Goal: Task Accomplishment & Management: Use online tool/utility

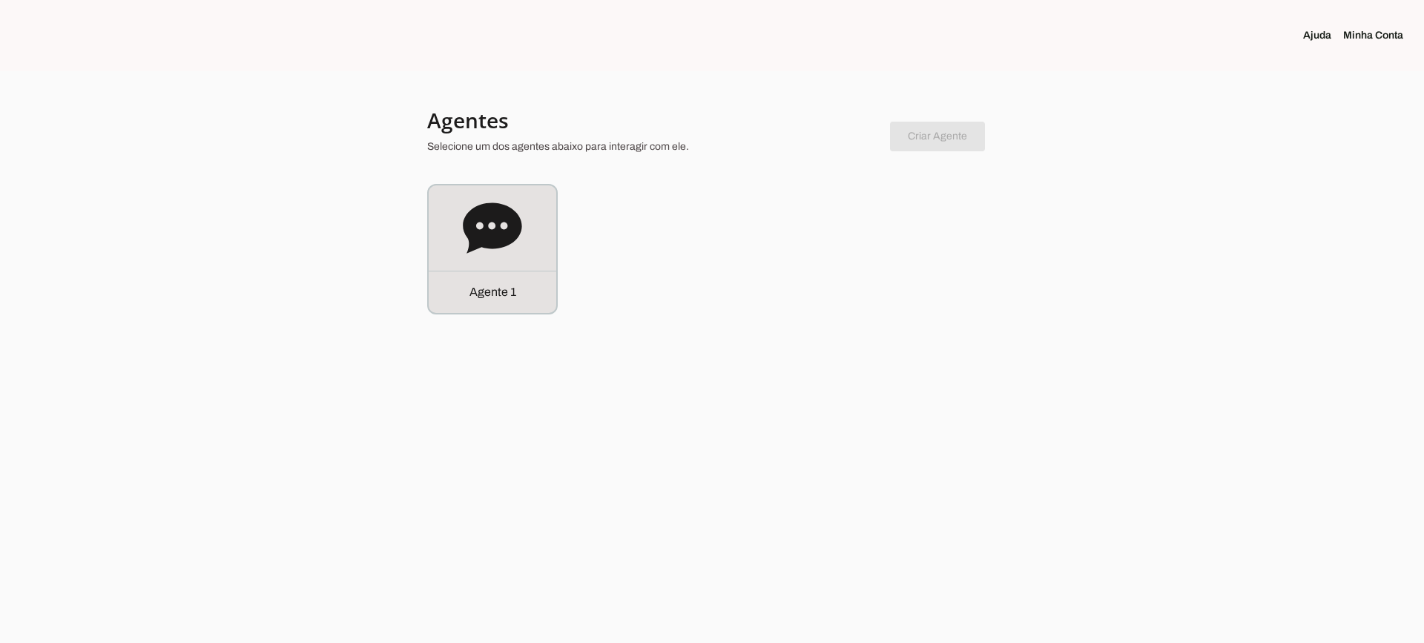
click at [428, 232] on div "Agente 1" at bounding box center [492, 249] width 131 height 131
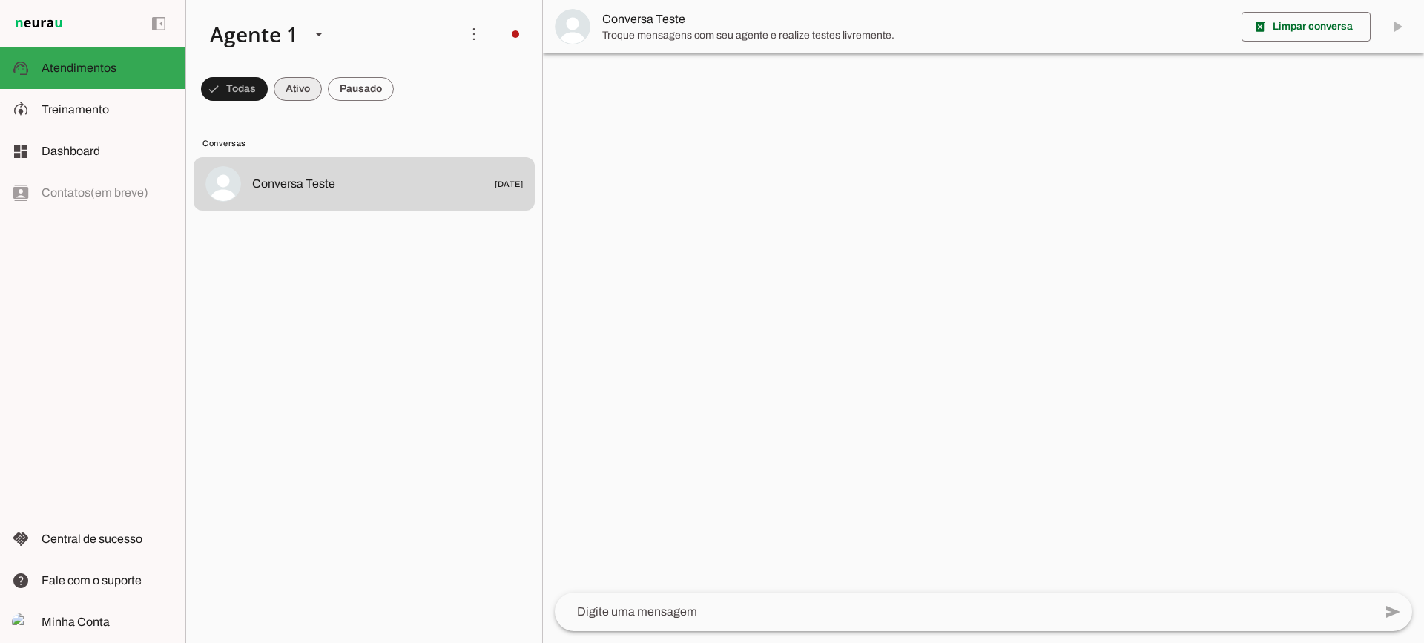
click at [268, 94] on span at bounding box center [234, 89] width 67 height 36
click at [254, 93] on span at bounding box center [227, 89] width 53 height 36
drag, startPoint x: 341, startPoint y: 90, endPoint x: 346, endPoint y: 69, distance: 21.2
click at [254, 89] on span at bounding box center [227, 89] width 53 height 36
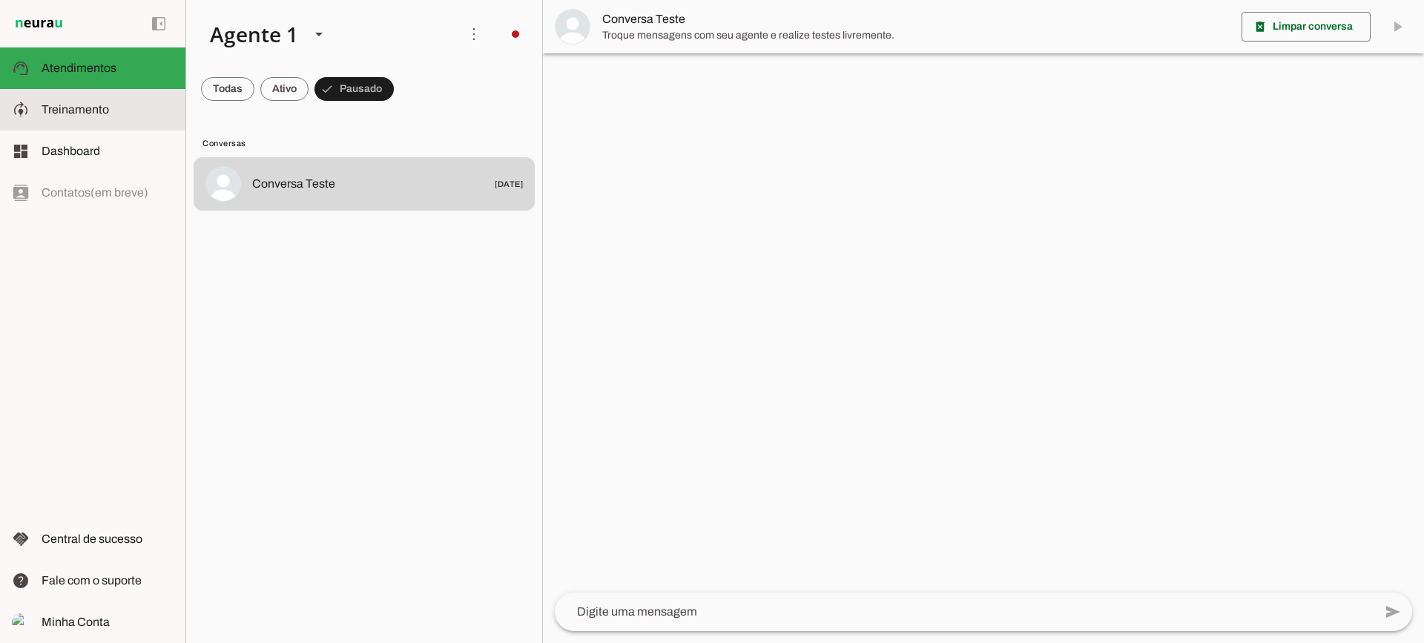
click at [117, 102] on slot at bounding box center [108, 110] width 132 height 18
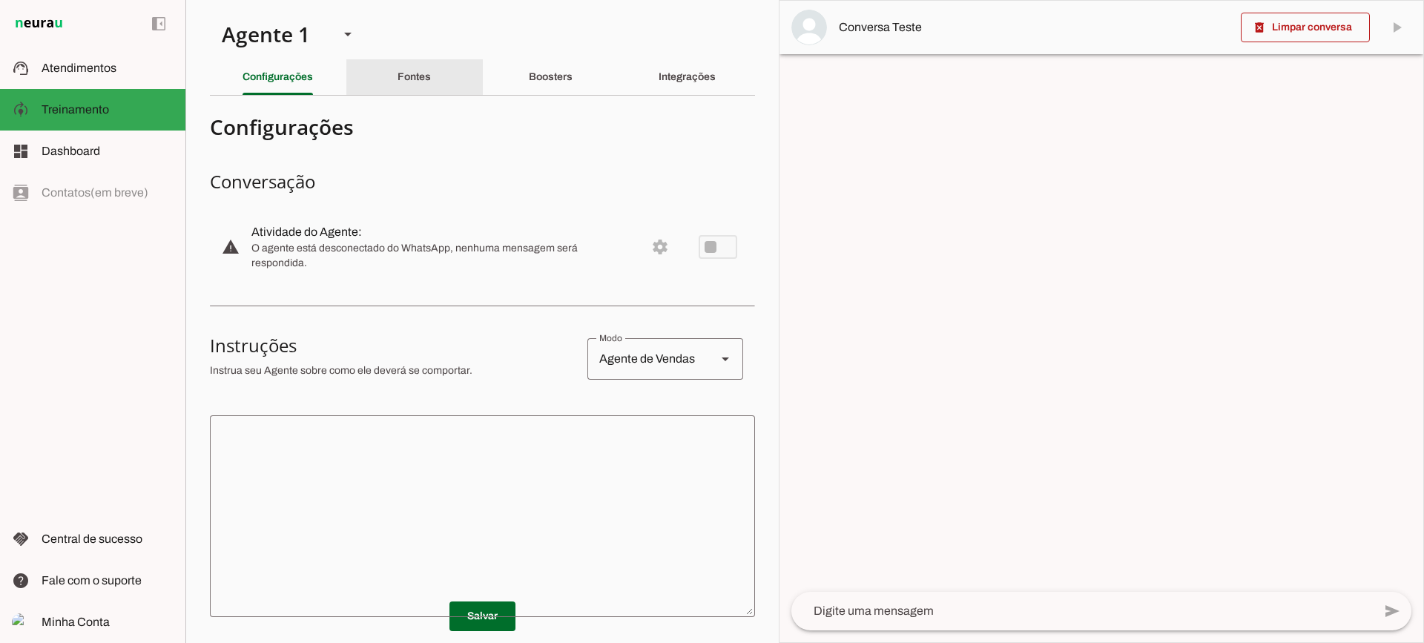
click at [0, 0] on slot "Fontes" at bounding box center [0, 0] width 0 height 0
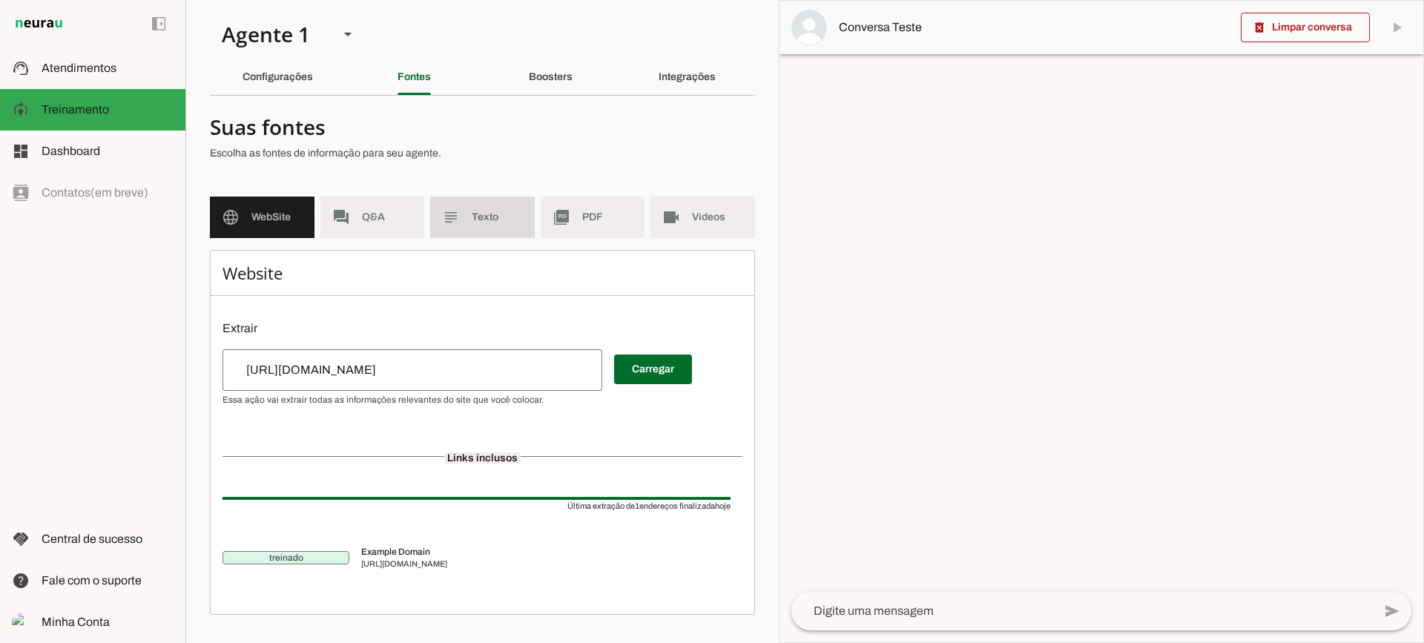
click at [503, 234] on md-item "subject Texto" at bounding box center [482, 217] width 105 height 42
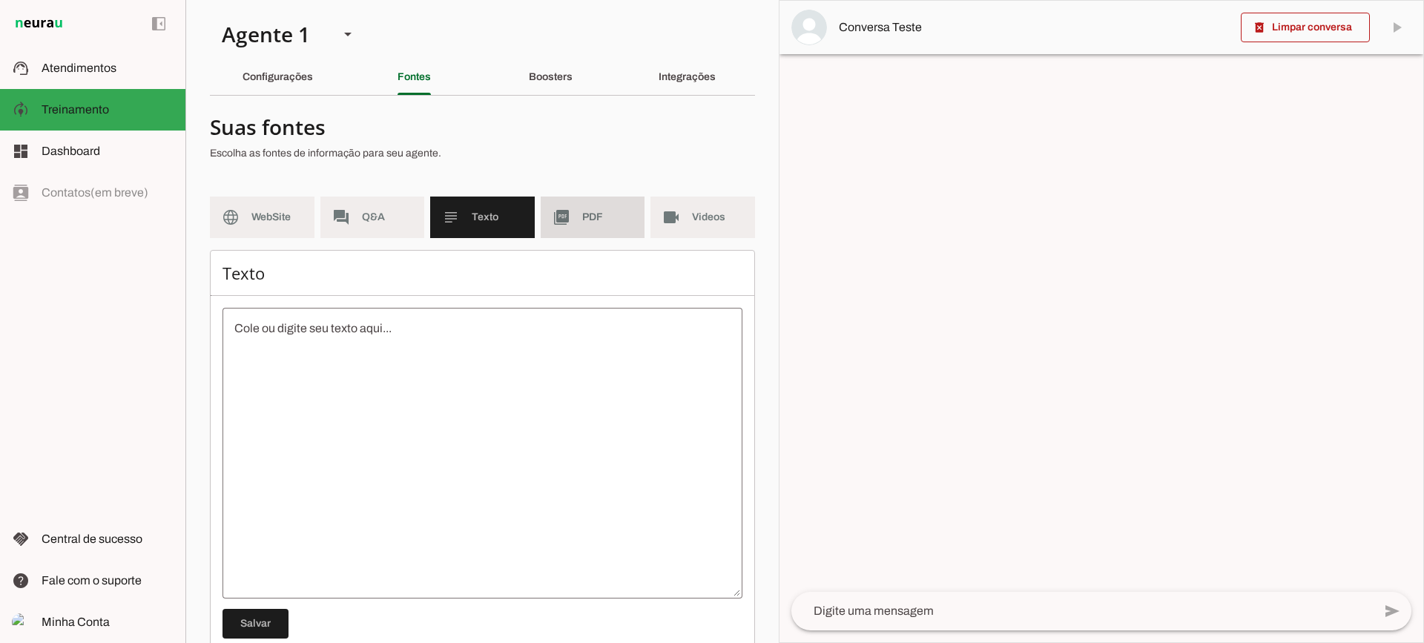
click at [566, 228] on md-item "picture_as_pdf PDF" at bounding box center [593, 217] width 105 height 42
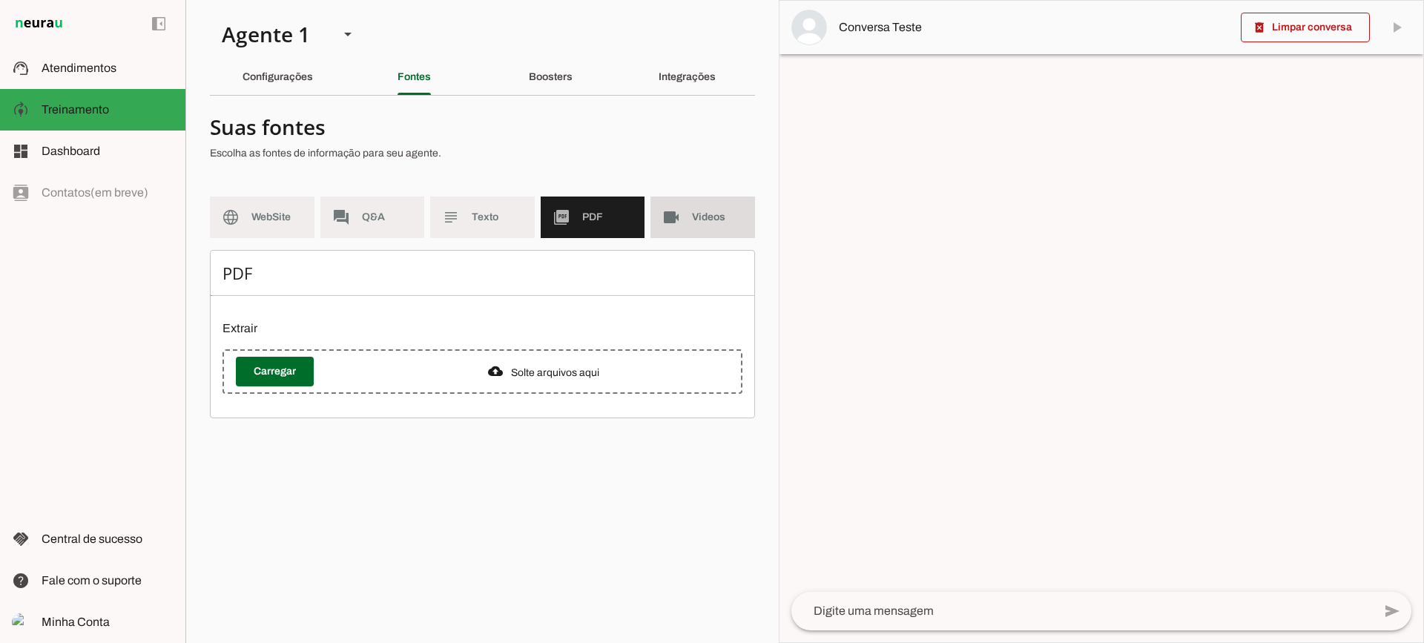
click at [677, 230] on md-item "videocam Videos" at bounding box center [702, 217] width 105 height 42
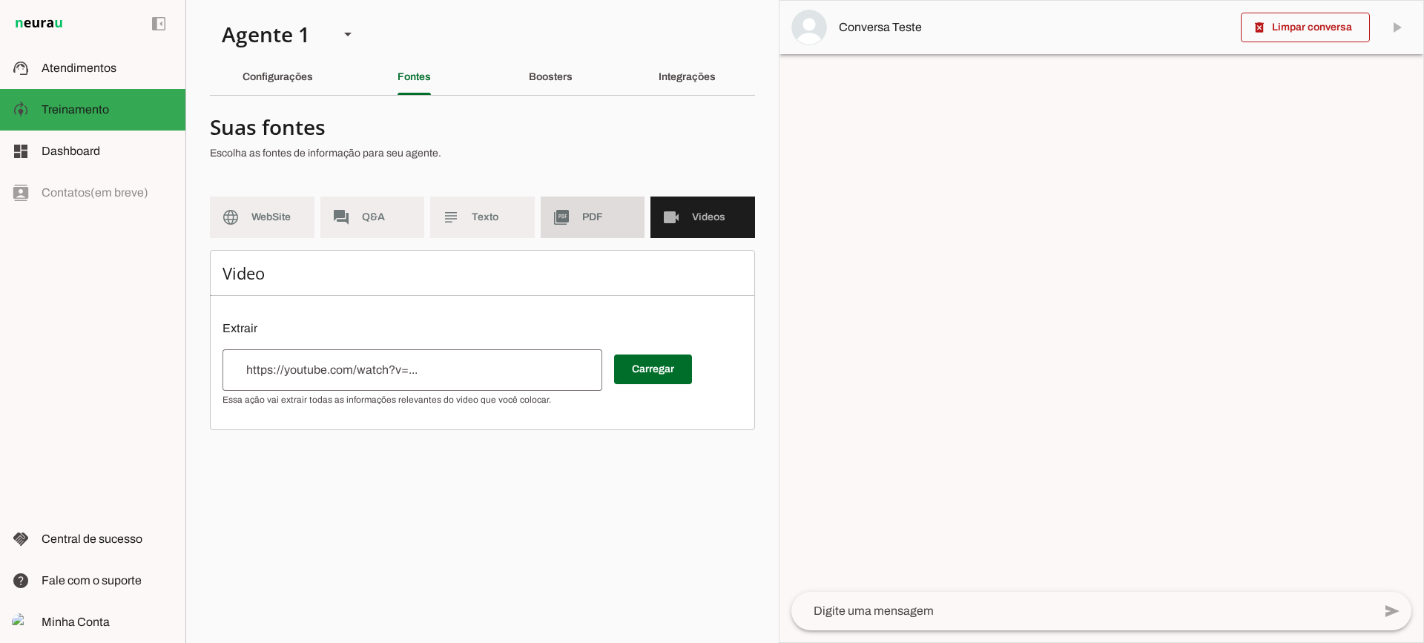
drag, startPoint x: 597, startPoint y: 232, endPoint x: 469, endPoint y: 23, distance: 244.9
click at [596, 232] on md-item "picture_as_pdf PDF" at bounding box center [593, 217] width 105 height 42
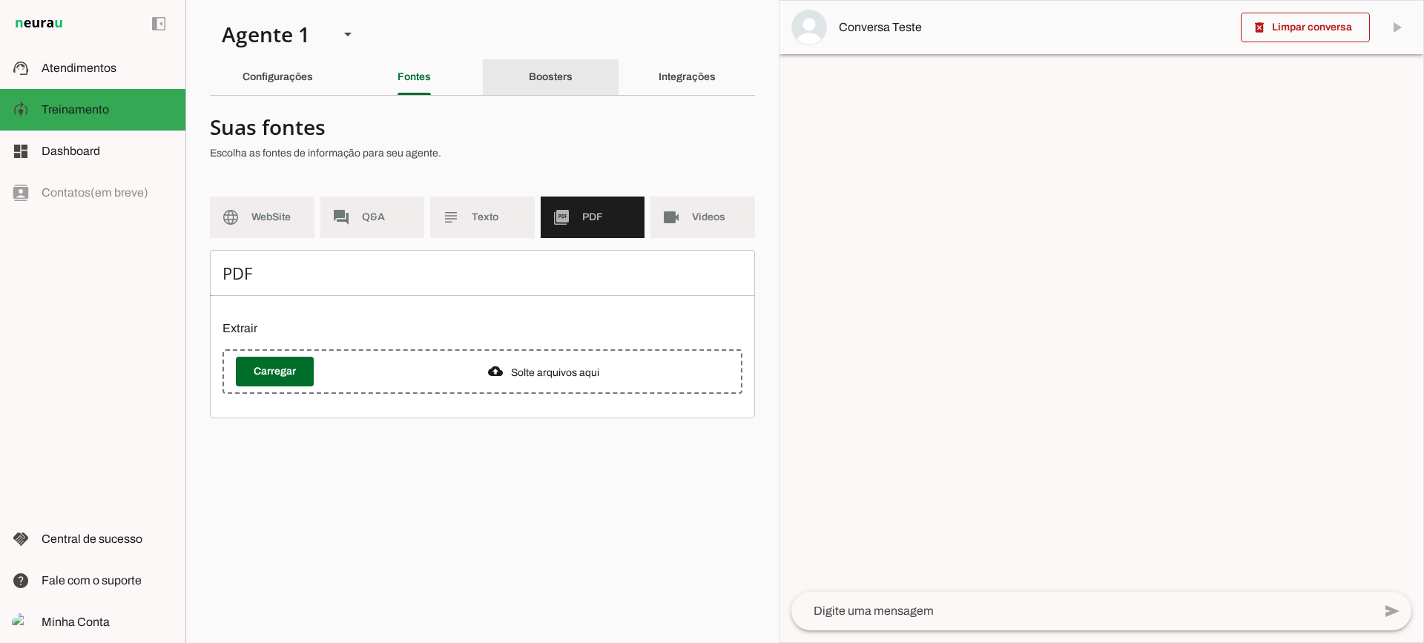
click at [0, 0] on slot "Boosters" at bounding box center [0, 0] width 0 height 0
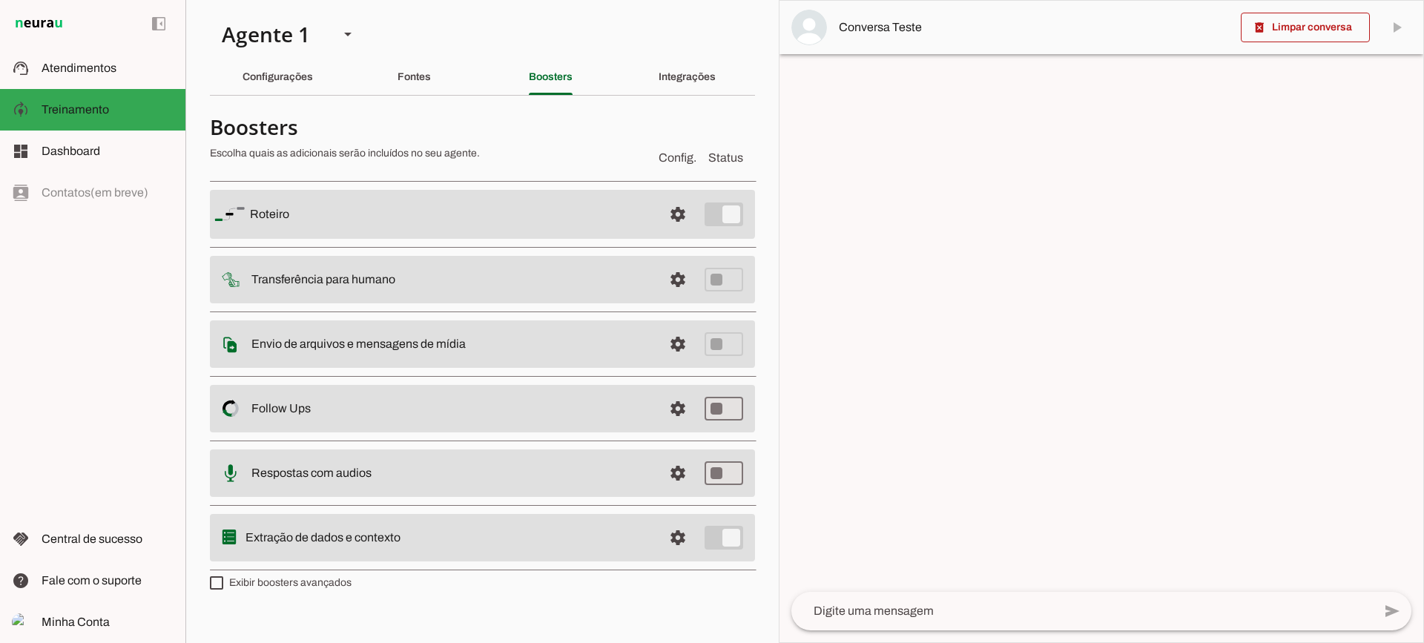
click at [607, 223] on slot at bounding box center [450, 214] width 401 height 18
click at [678, 232] on span at bounding box center [678, 214] width 36 height 36
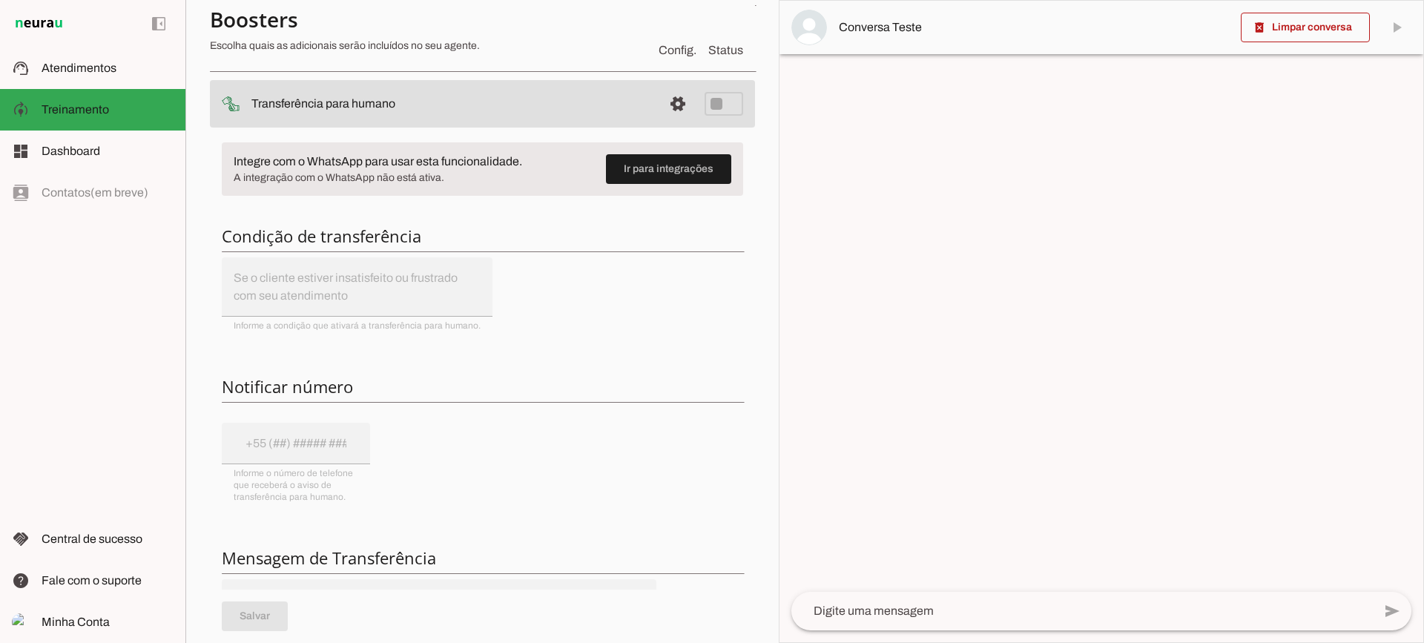
scroll to position [148, 0]
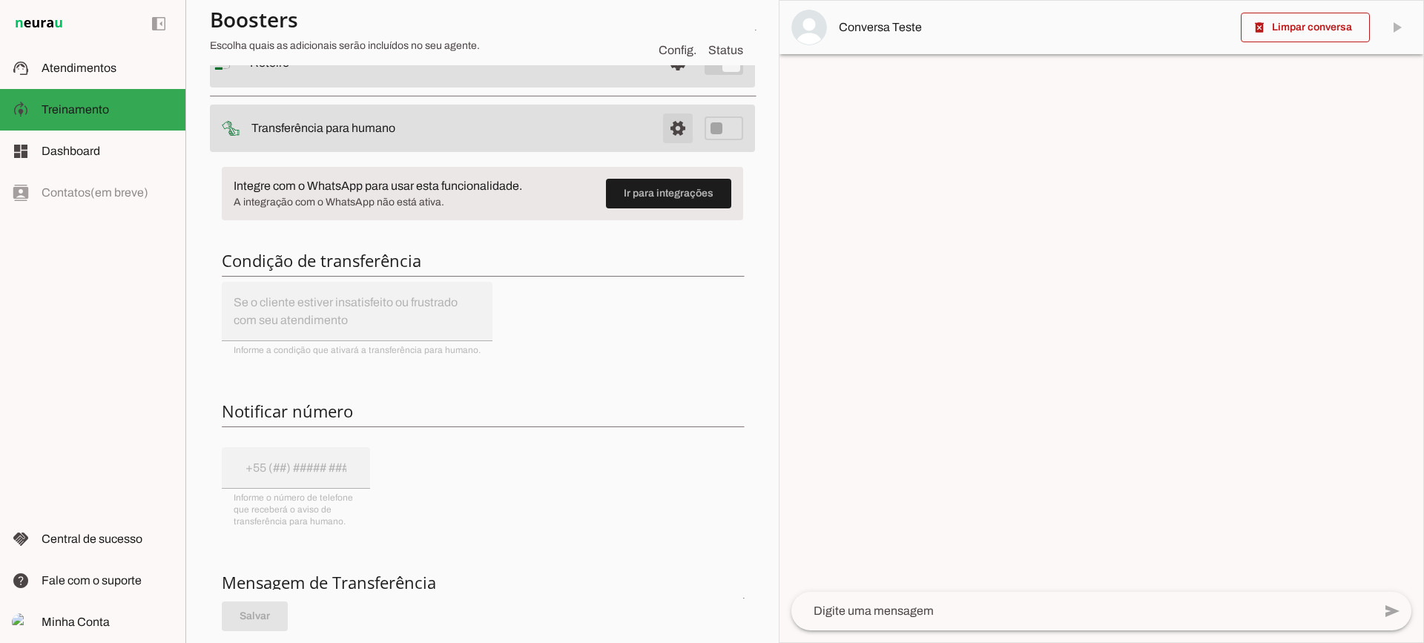
click at [661, 81] on span at bounding box center [678, 63] width 36 height 36
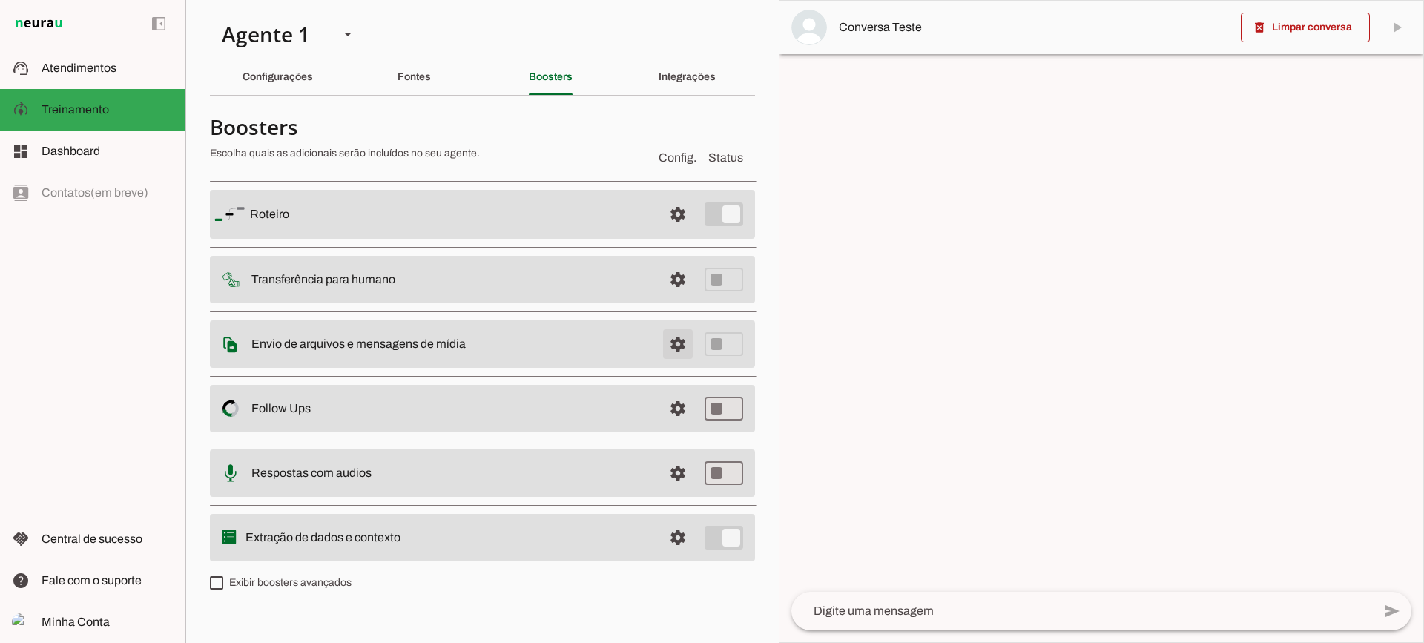
click at [678, 232] on span at bounding box center [678, 214] width 36 height 36
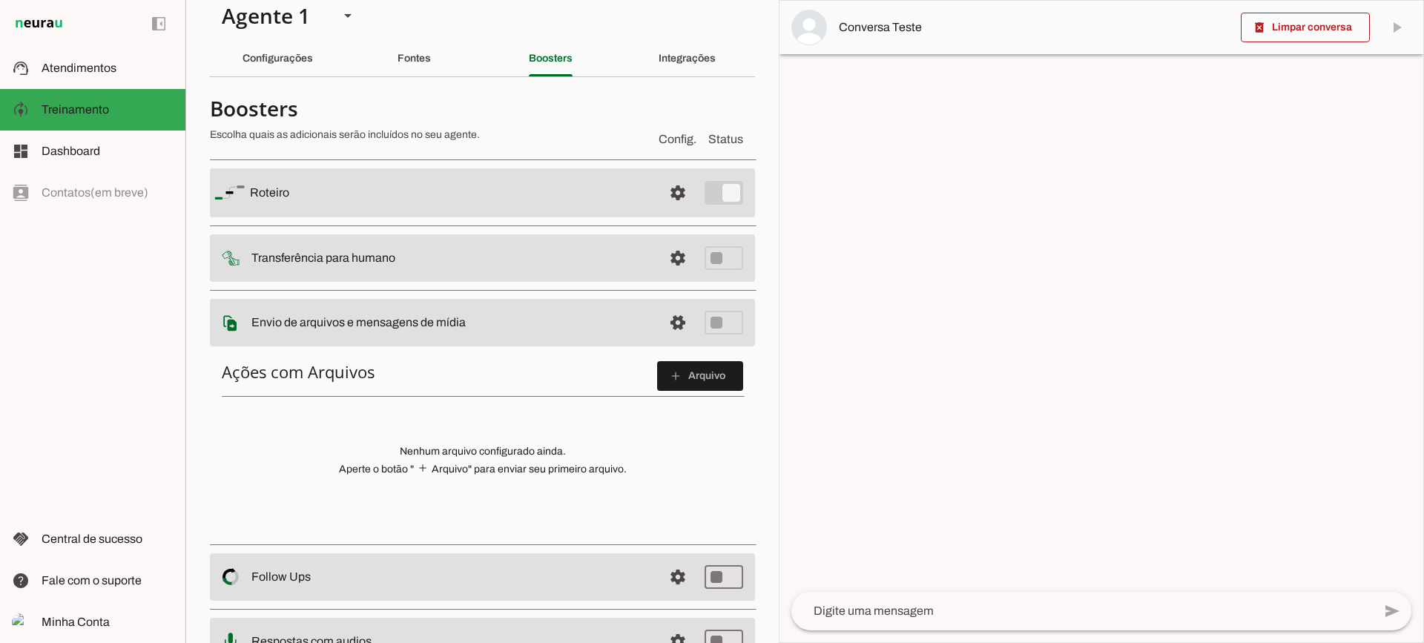
scroll to position [74, 0]
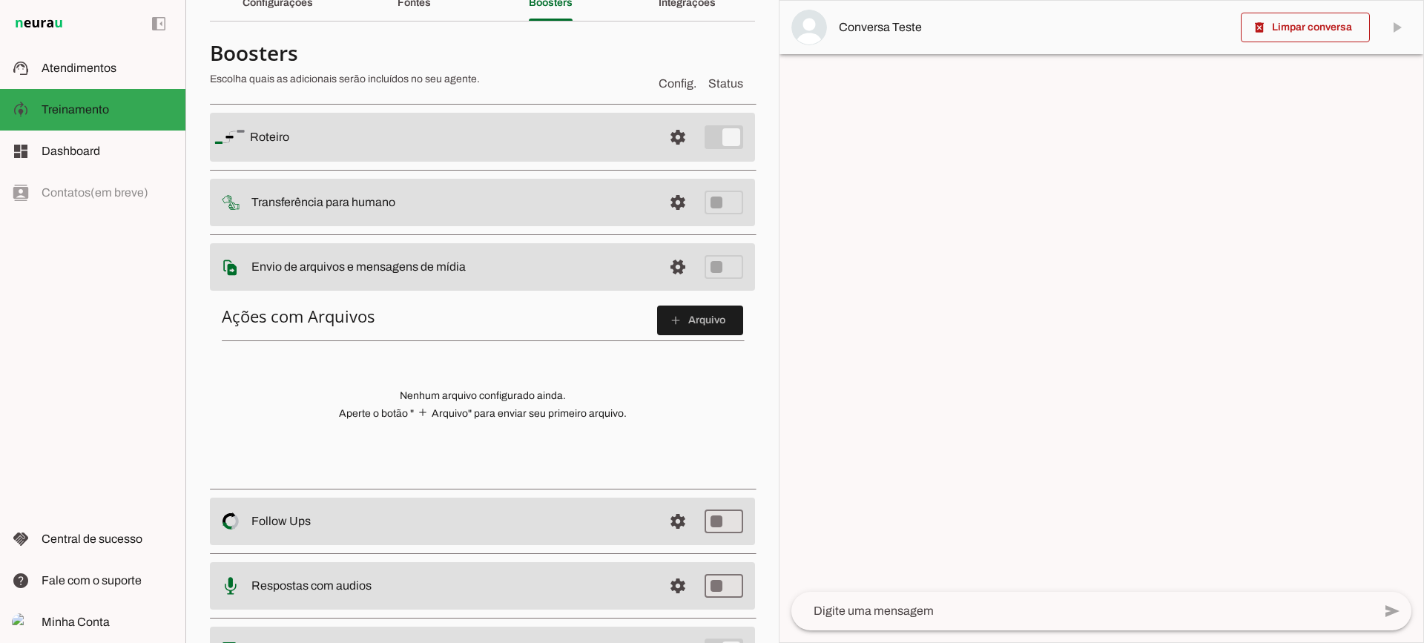
click at [670, 327] on span at bounding box center [700, 321] width 86 height 36
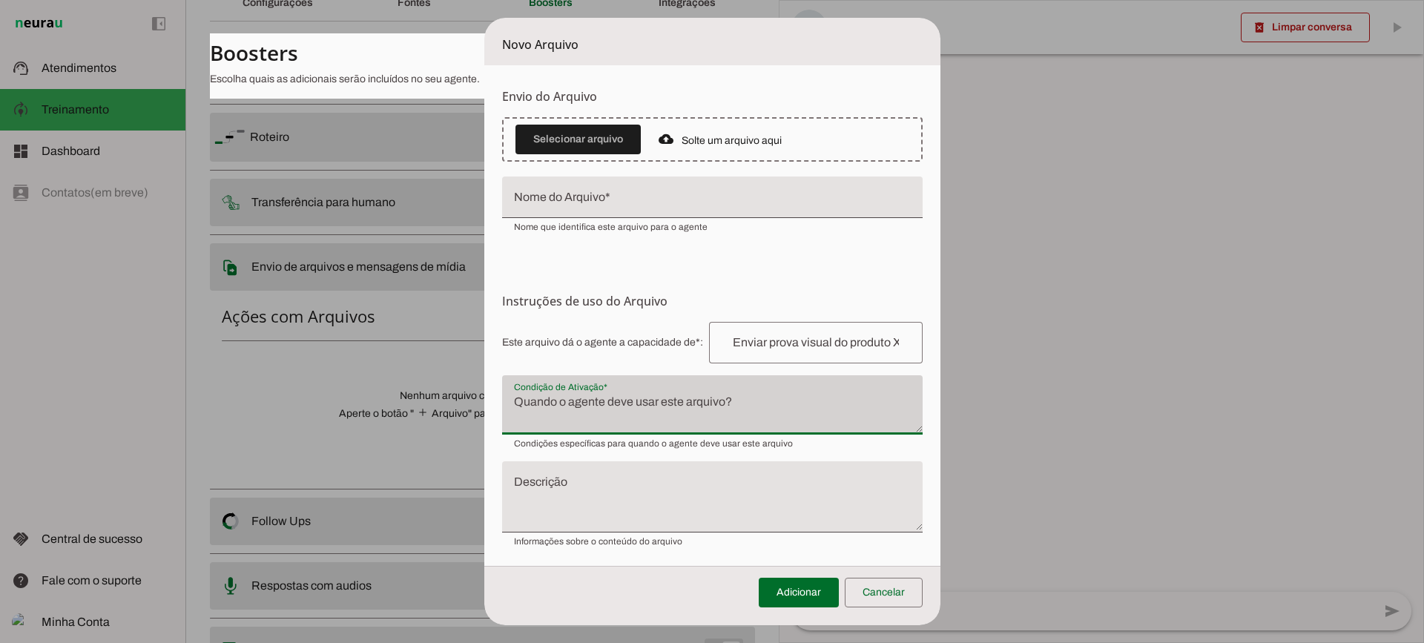
click at [561, 386] on div at bounding box center [712, 404] width 420 height 59
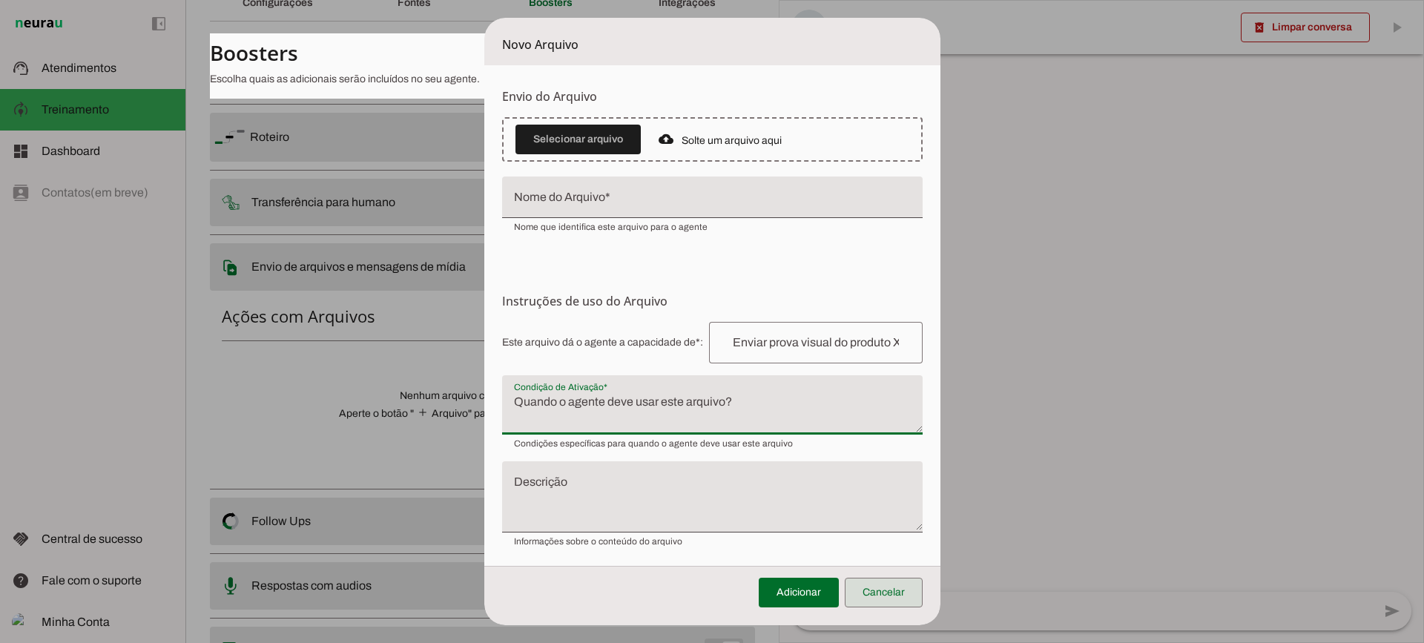
click at [876, 595] on span at bounding box center [884, 593] width 78 height 36
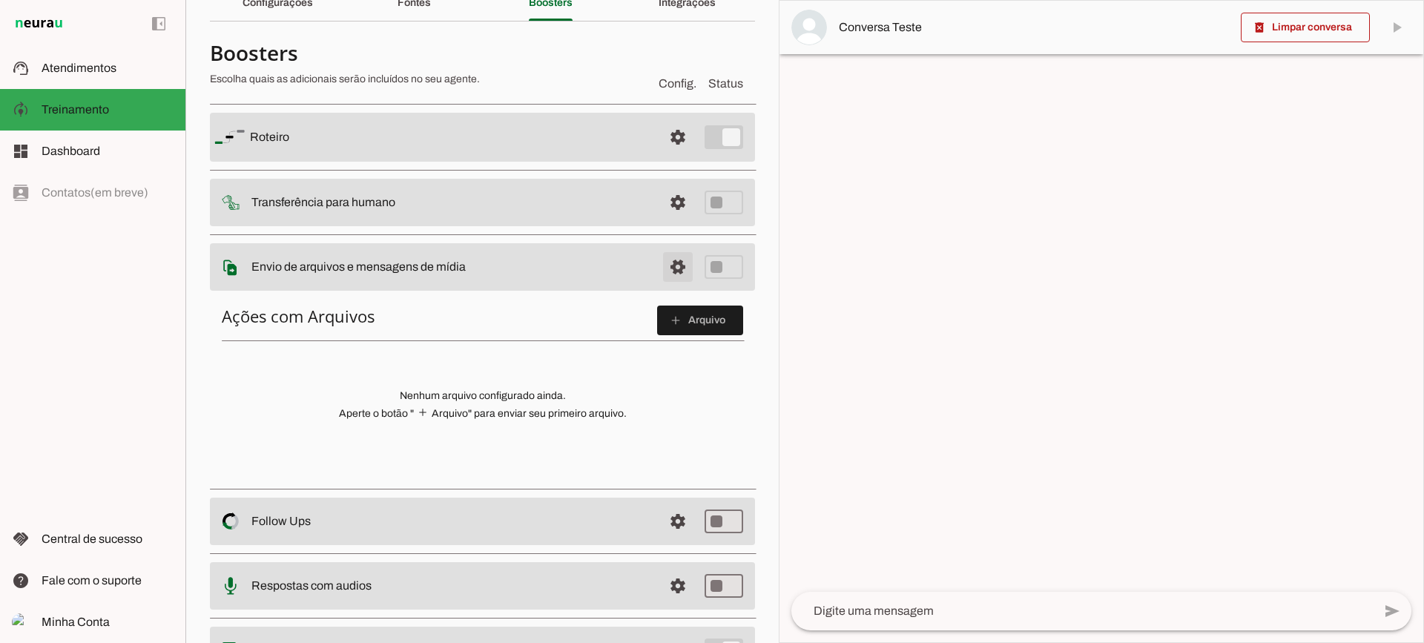
click at [670, 155] on span at bounding box center [678, 137] width 36 height 36
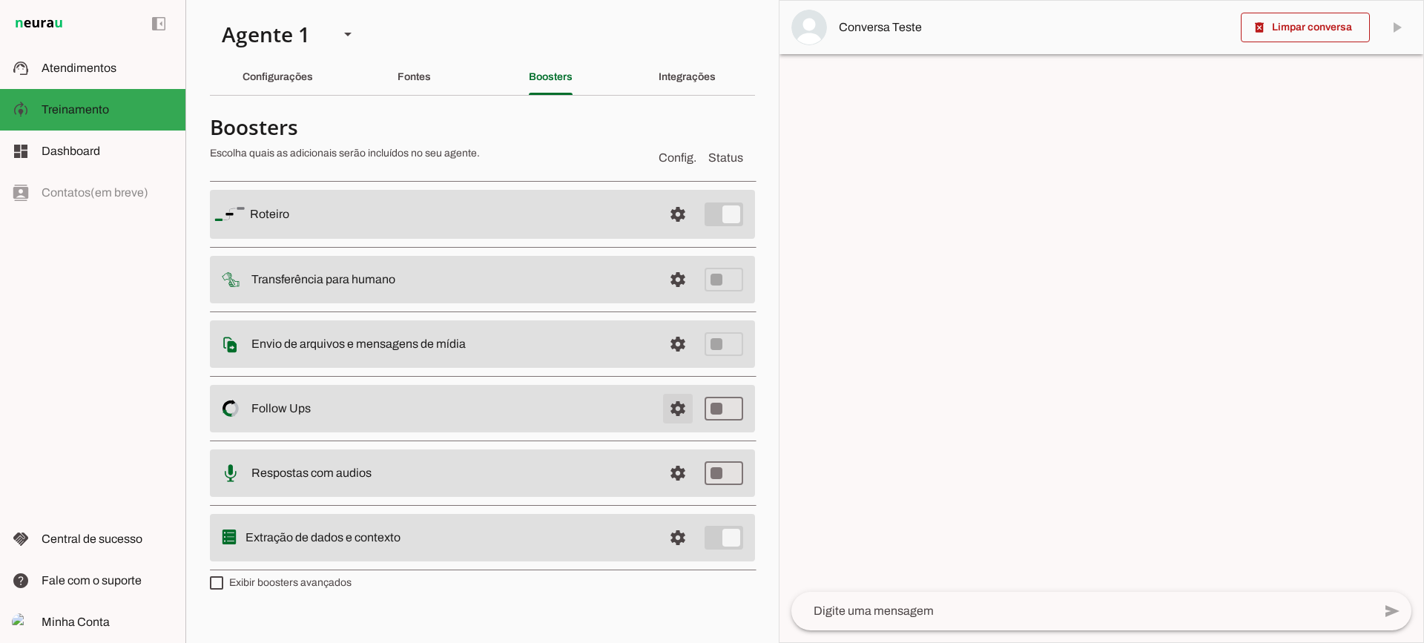
click at [675, 232] on span at bounding box center [678, 214] width 36 height 36
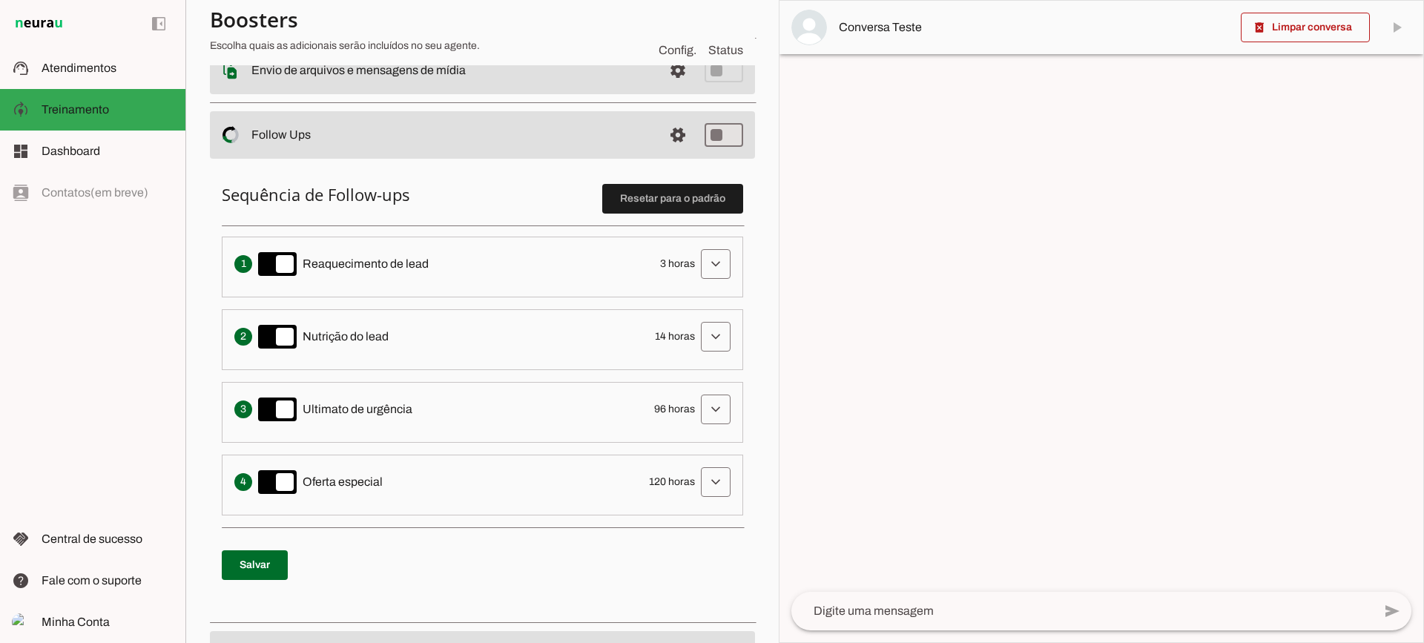
scroll to position [297, 0]
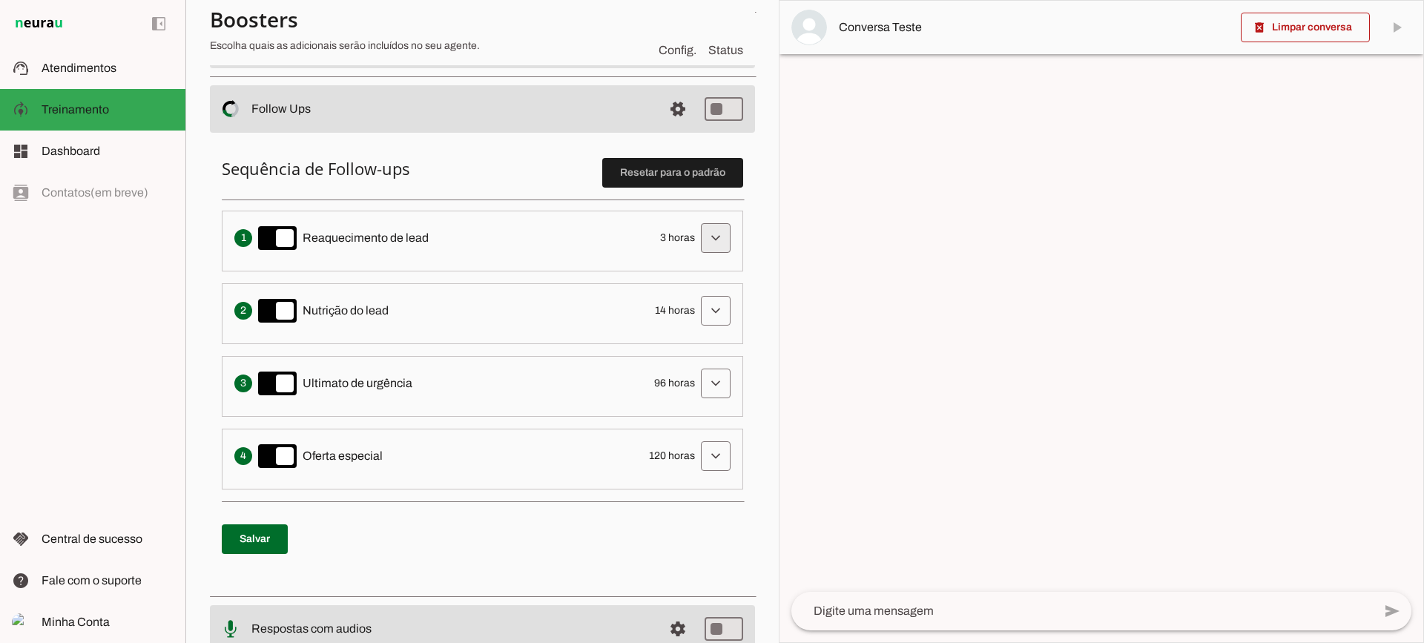
click at [698, 242] on span at bounding box center [716, 238] width 36 height 36
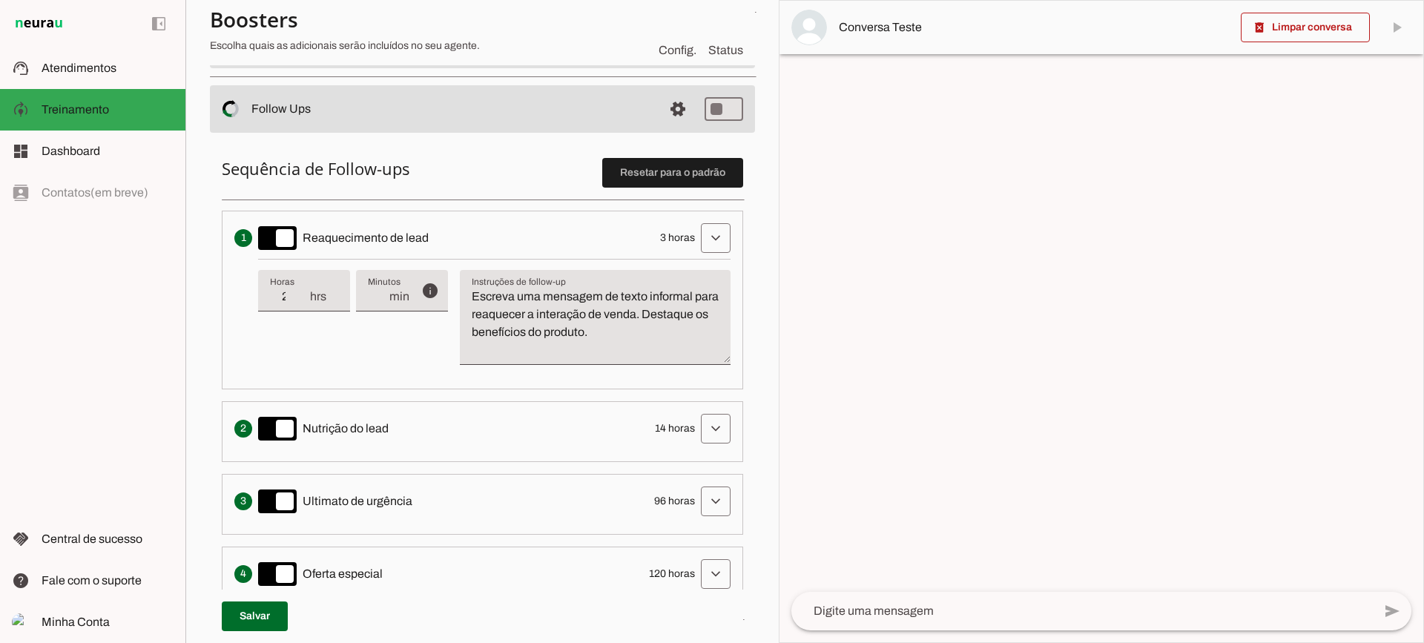
type input "2"
type md-filled-text-field "2"
click at [302, 301] on input "2" at bounding box center [289, 297] width 39 height 18
type input "1"
type md-filled-text-field "1"
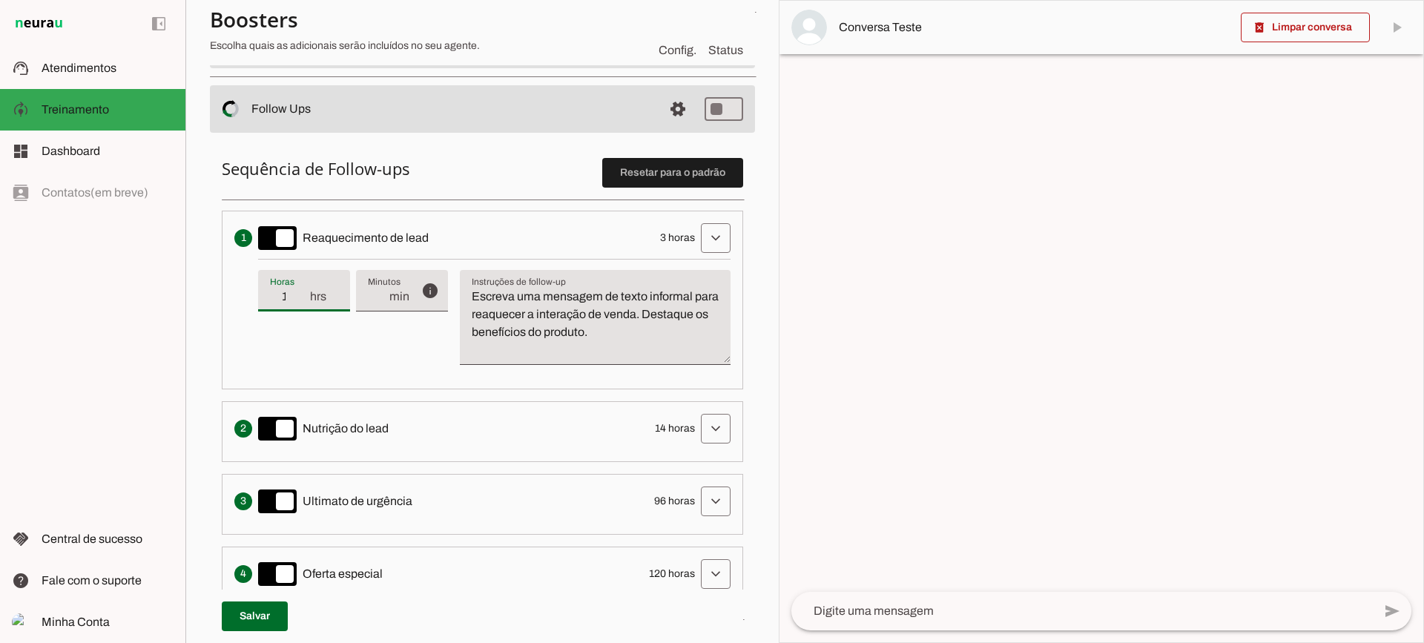
click at [302, 301] on input "1" at bounding box center [289, 297] width 39 height 18
type input "2"
type md-filled-text-field "2"
click at [303, 289] on input "2" at bounding box center [289, 297] width 39 height 18
type input "3"
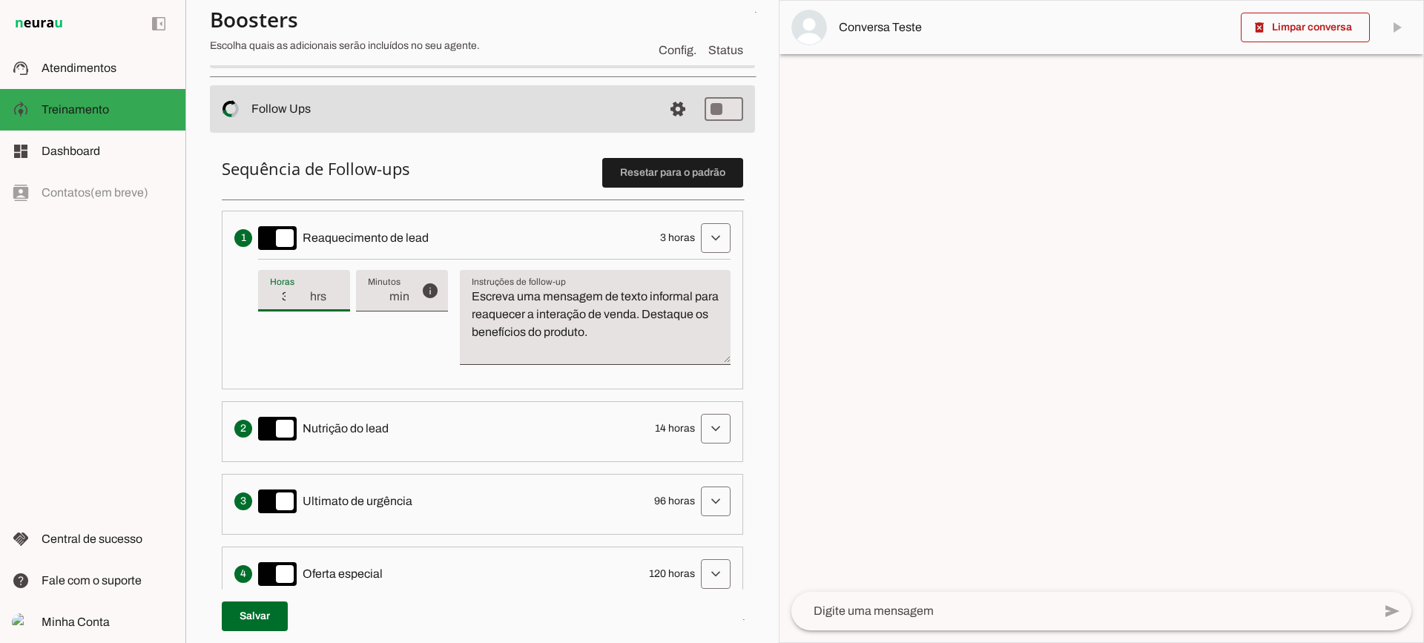
type md-filled-text-field "3"
click at [303, 289] on input "3" at bounding box center [289, 297] width 39 height 18
type input "4"
type md-filled-text-field "4"
click at [303, 289] on input "4" at bounding box center [289, 297] width 39 height 18
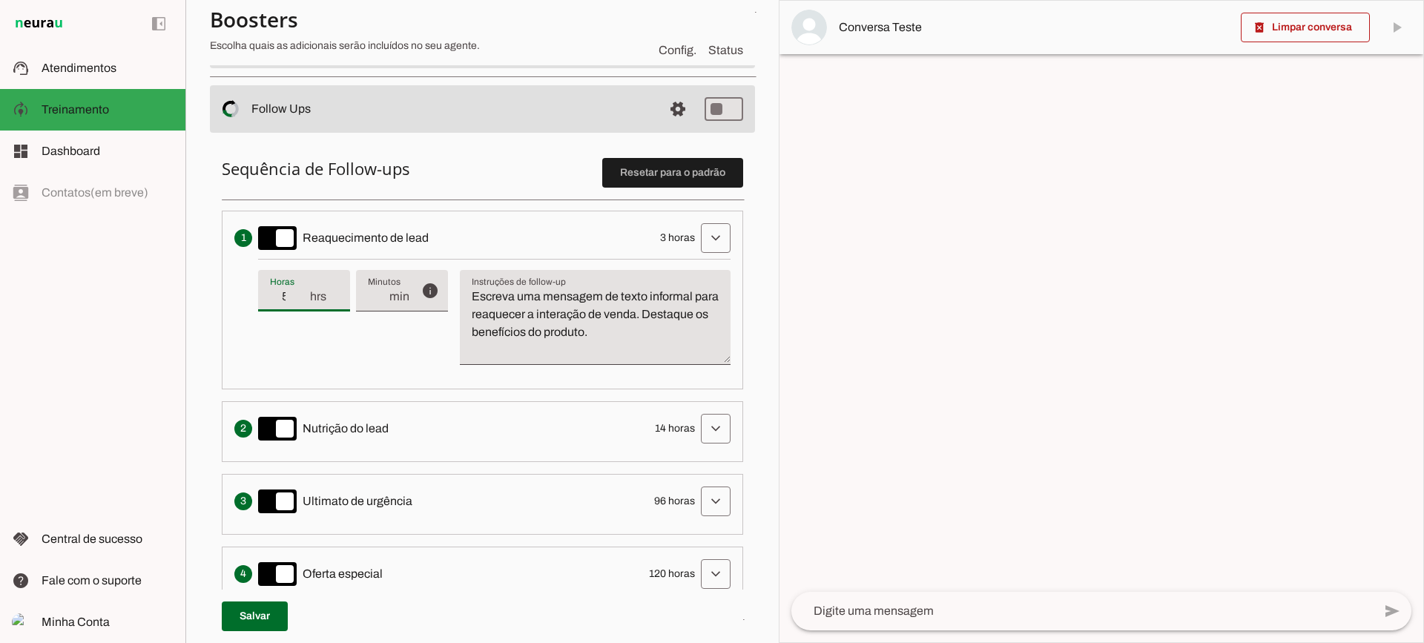
type input "5"
type md-filled-text-field "5"
click at [303, 289] on input "5" at bounding box center [289, 297] width 39 height 18
type input "6"
type md-filled-text-field "6"
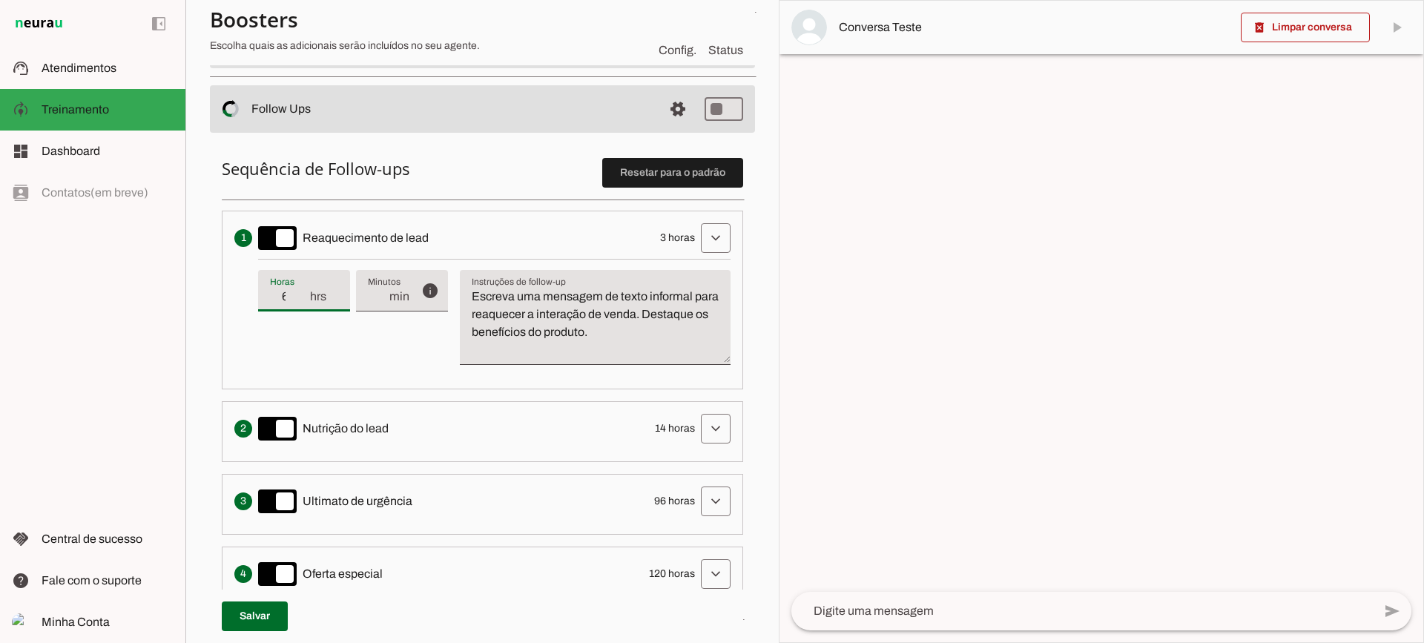
click at [303, 289] on input "6" at bounding box center [289, 297] width 39 height 18
type input "5"
type md-filled-text-field "5"
click at [302, 302] on input "5" at bounding box center [289, 297] width 39 height 18
type input "4"
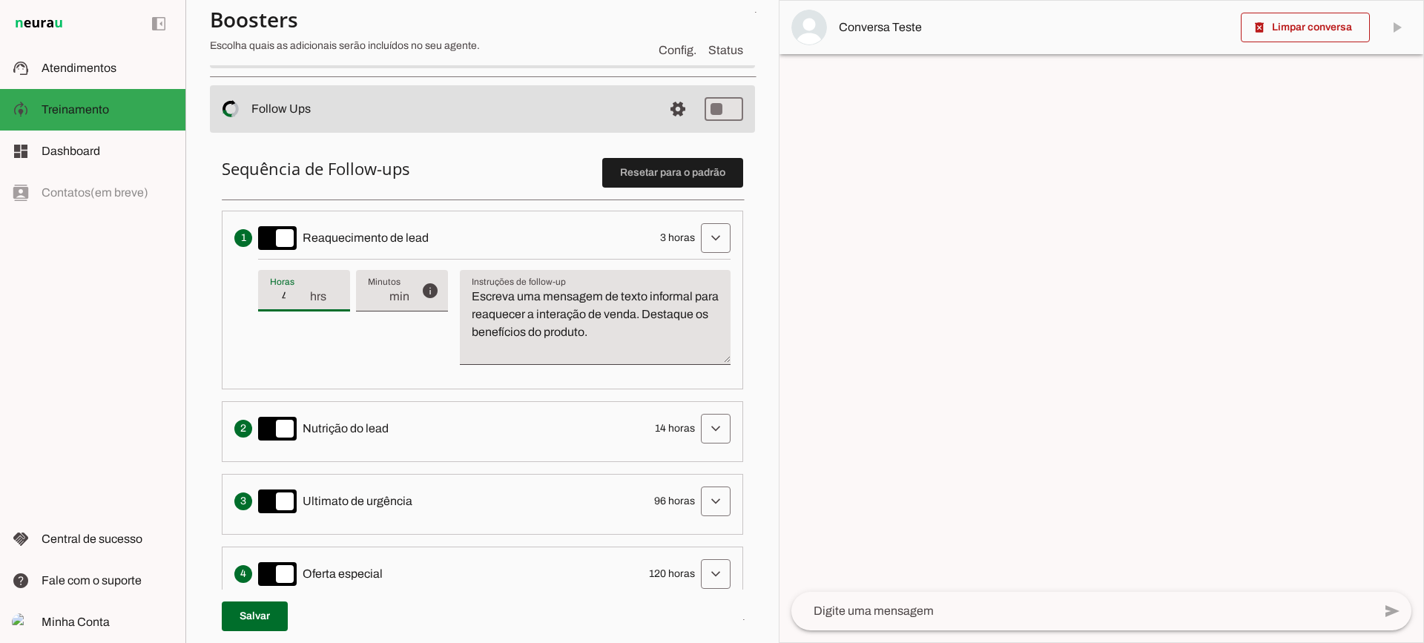
type md-filled-text-field "4"
click at [302, 302] on input "4" at bounding box center [289, 297] width 39 height 18
click at [661, 317] on textarea "Escreva uma mensagem de texto informal para reaquecer a interação de venda. Des…" at bounding box center [595, 323] width 271 height 71
drag, startPoint x: 684, startPoint y: 347, endPoint x: 459, endPoint y: 262, distance: 240.0
click at [459, 262] on div "info Tempo de atraso / inatividade O tempo de atraso é o tempo de inatividade d…" at bounding box center [494, 318] width 472 height 118
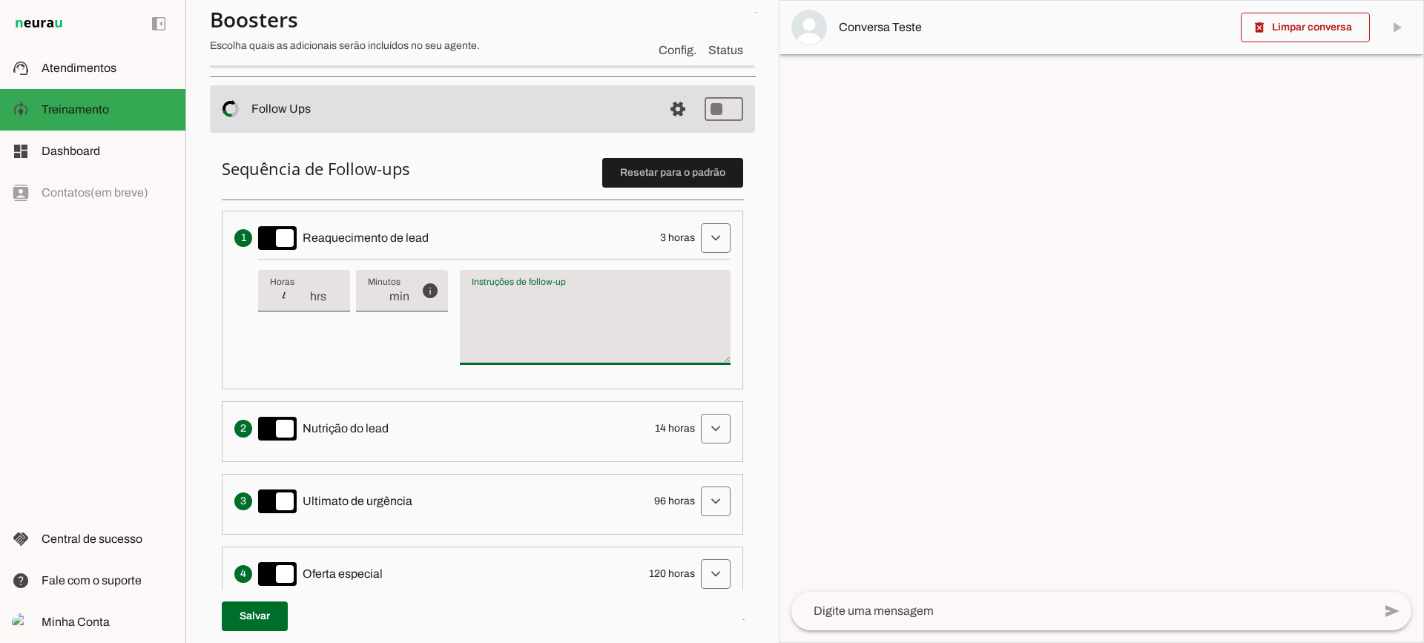
type textarea "Escreva uma mensagem de texto informal para reaquecer a interação de venda. Des…"
click at [540, 329] on textarea "Escreva uma mensagem de texto informal para reaquecer a interação de venda. Des…" at bounding box center [595, 323] width 271 height 71
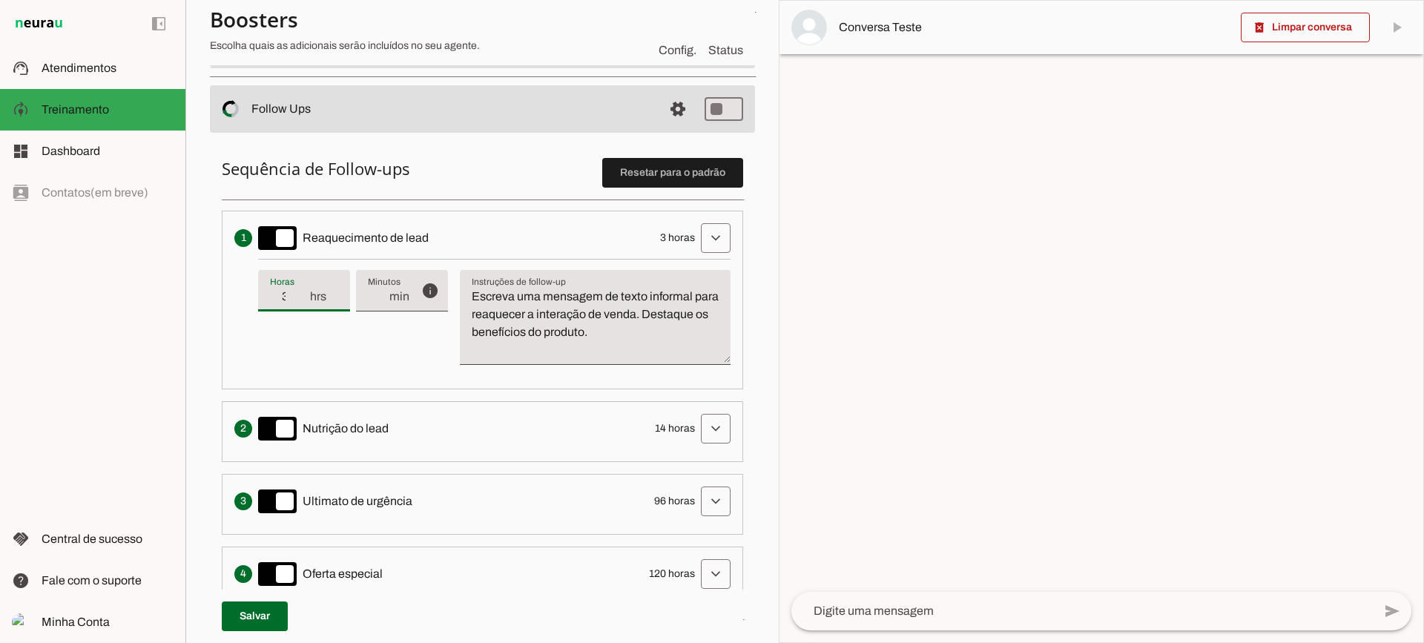
type input "3"
type md-filled-text-field "3"
click at [301, 305] on input "3" at bounding box center [289, 297] width 39 height 18
click at [716, 242] on span at bounding box center [716, 238] width 36 height 36
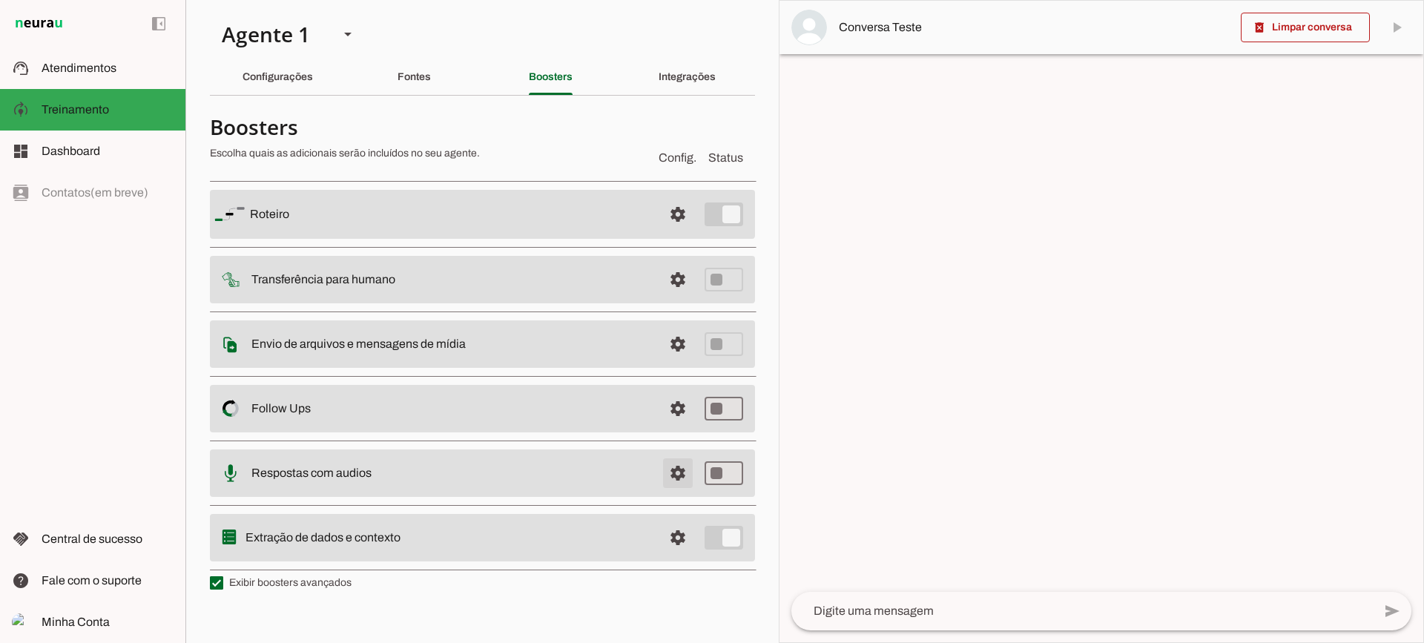
click at [684, 232] on span at bounding box center [678, 214] width 36 height 36
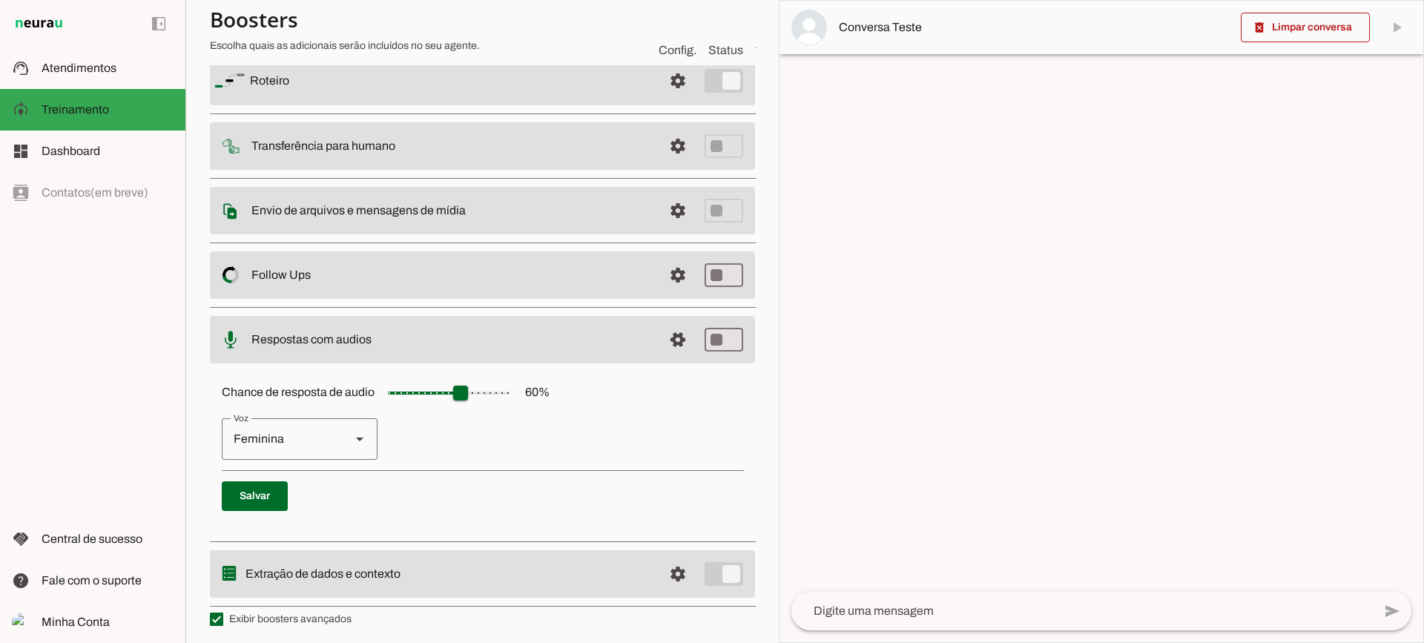
scroll to position [136, 0]
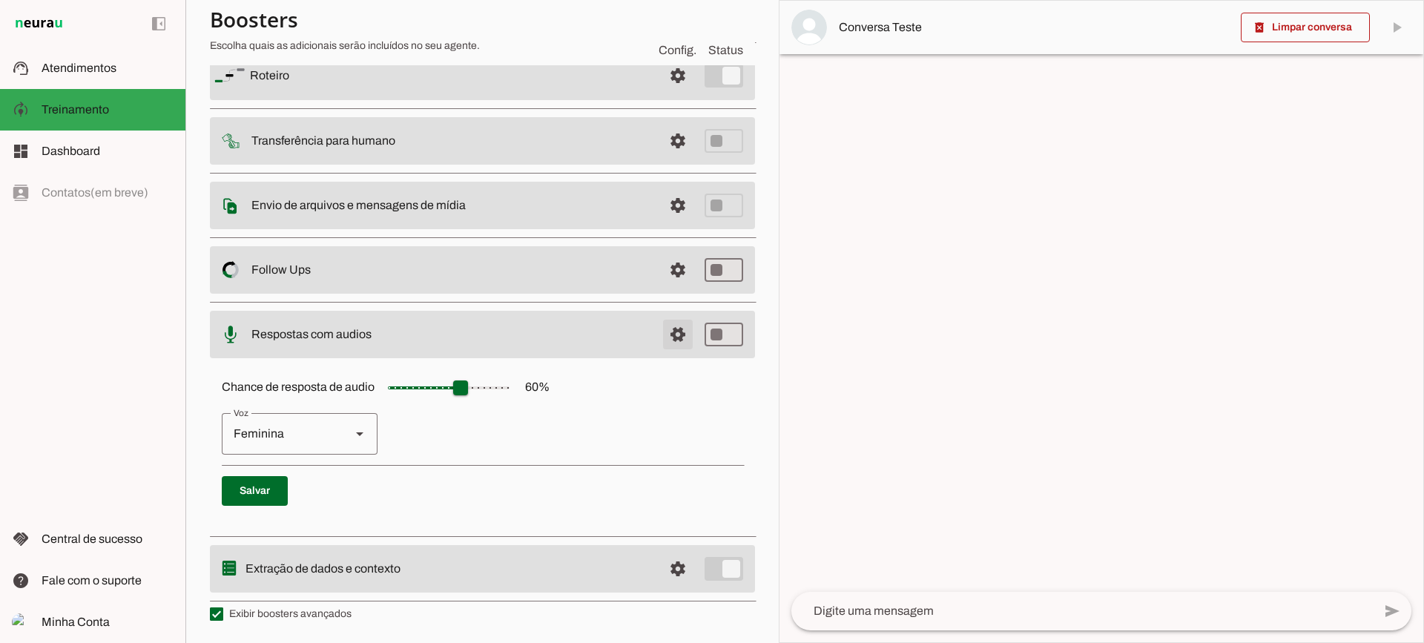
click at [667, 93] on span at bounding box center [678, 76] width 36 height 36
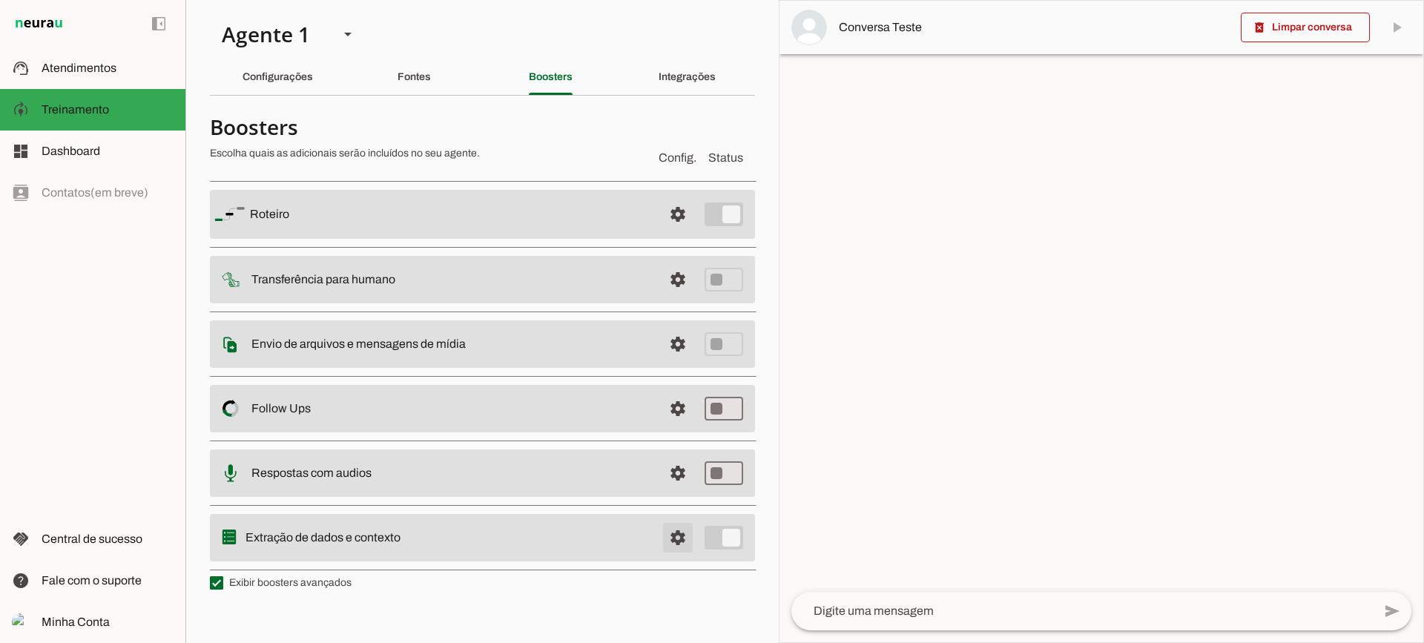
click at [673, 232] on span at bounding box center [678, 214] width 36 height 36
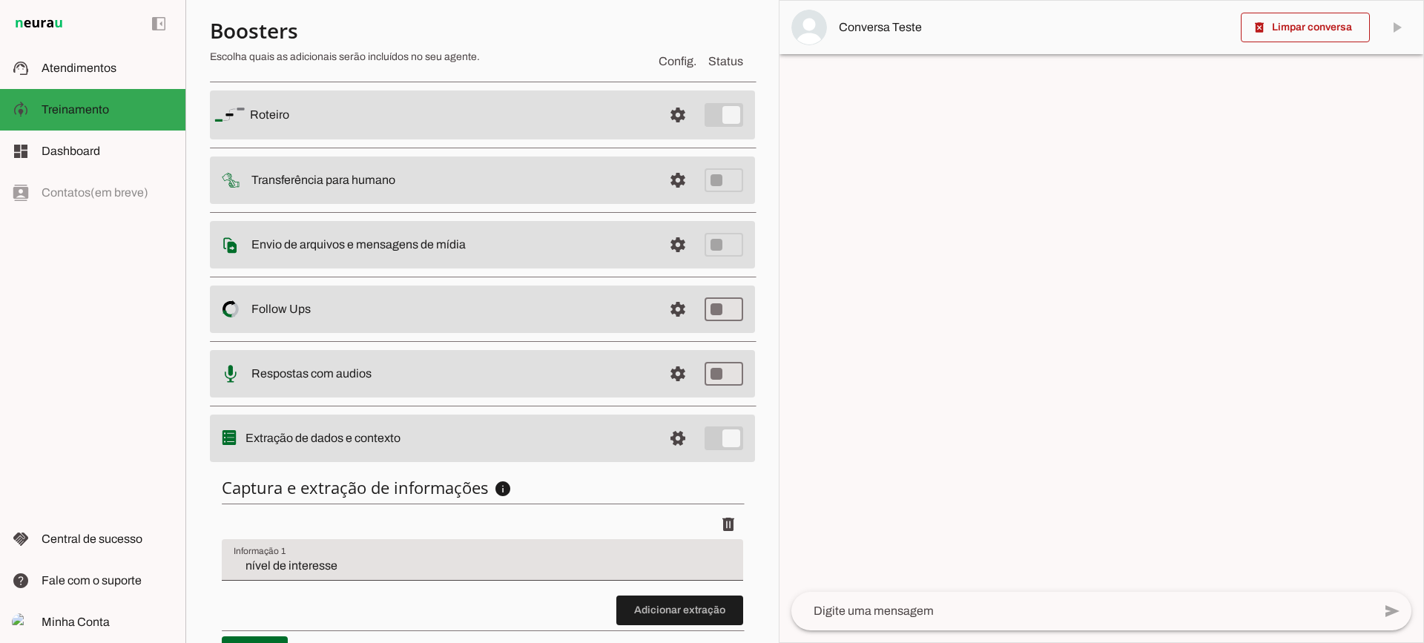
scroll to position [182, 0]
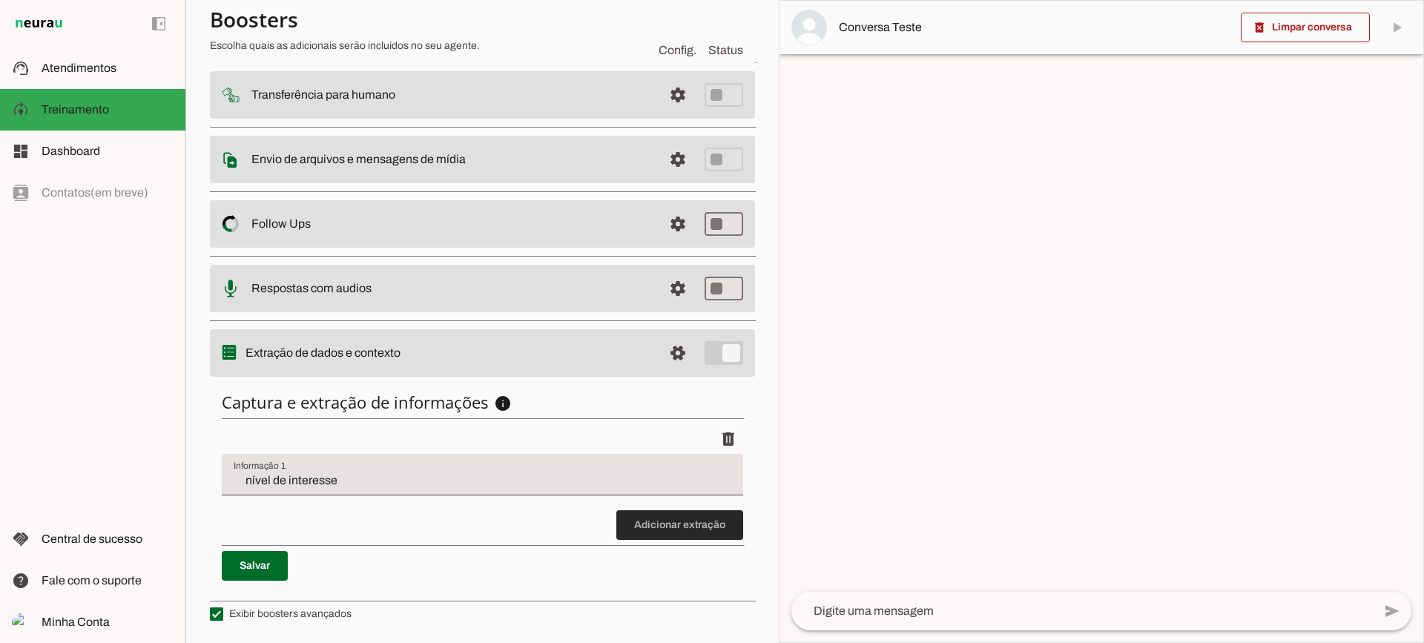
click at [641, 533] on span at bounding box center [679, 525] width 127 height 36
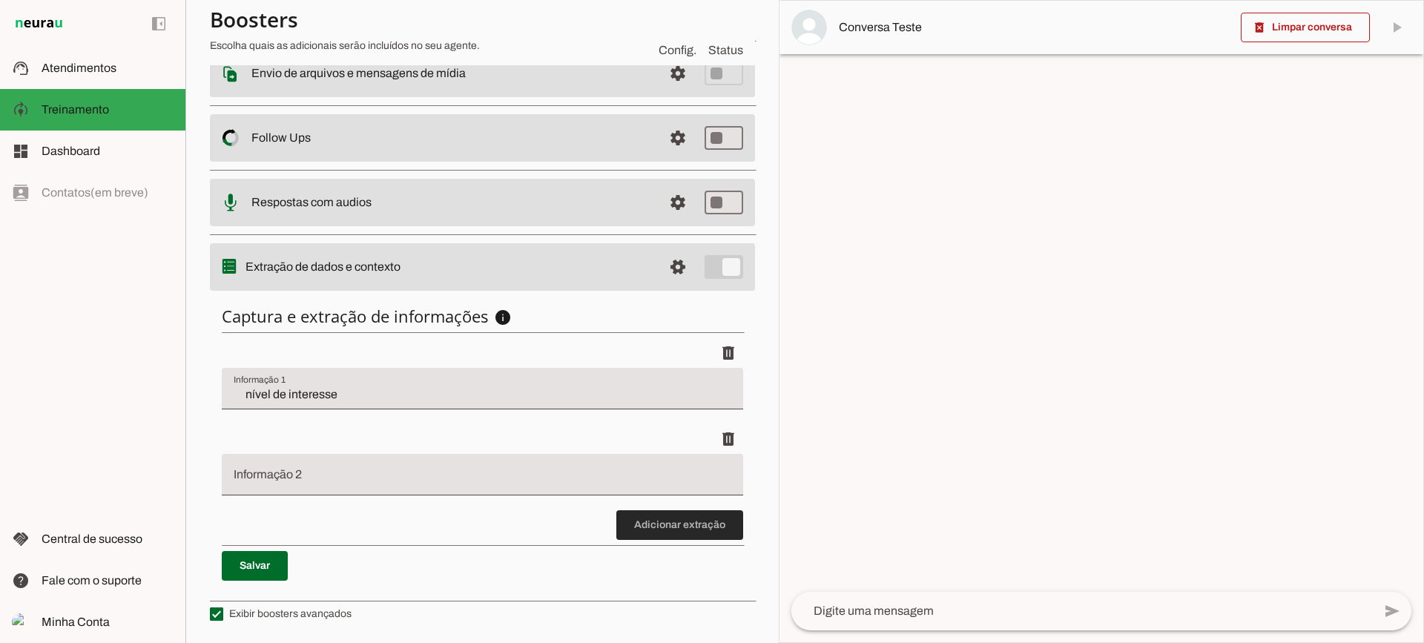
click at [659, 541] on span at bounding box center [679, 525] width 127 height 36
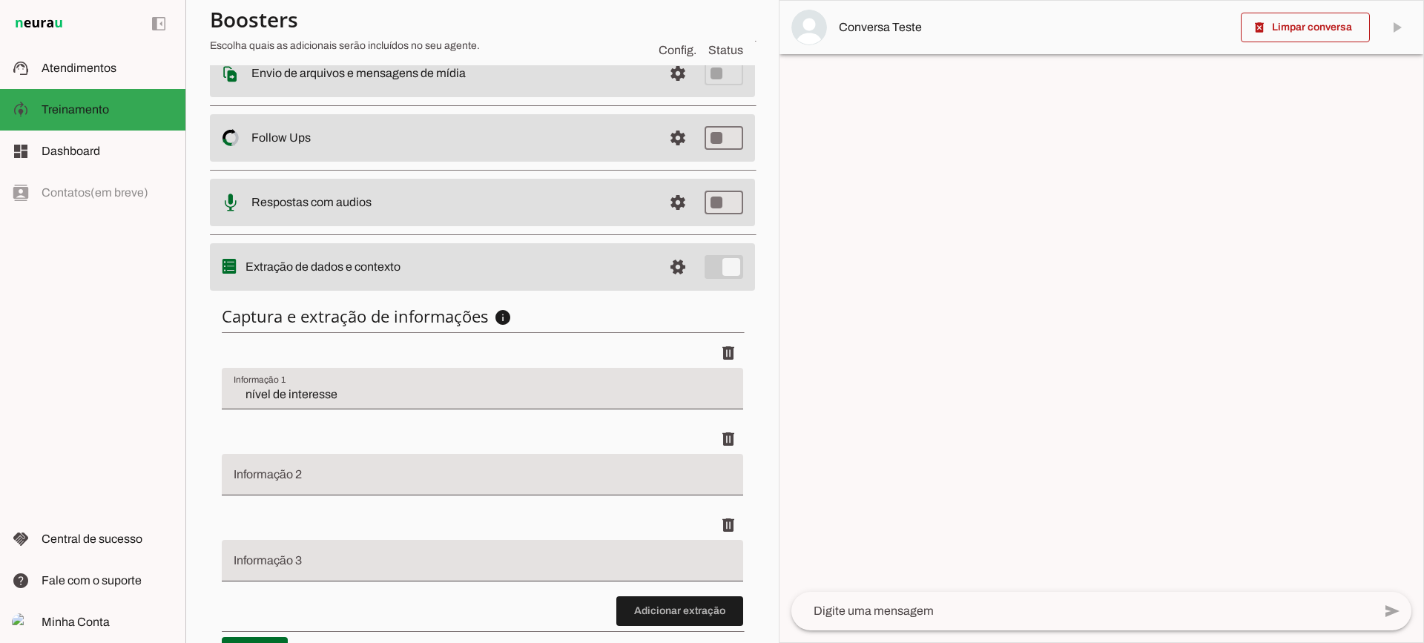
scroll to position [354, 0]
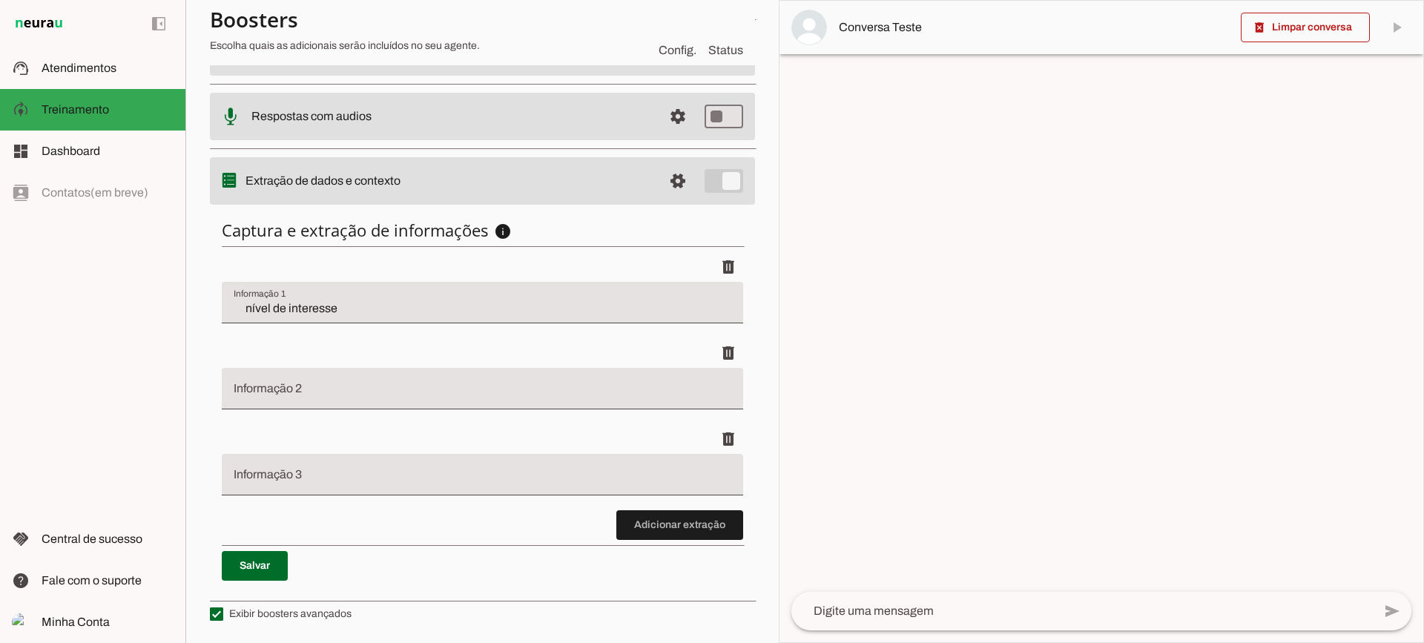
click at [314, 311] on input "nível de interesse" at bounding box center [483, 309] width 498 height 18
click at [627, 532] on span at bounding box center [679, 525] width 127 height 36
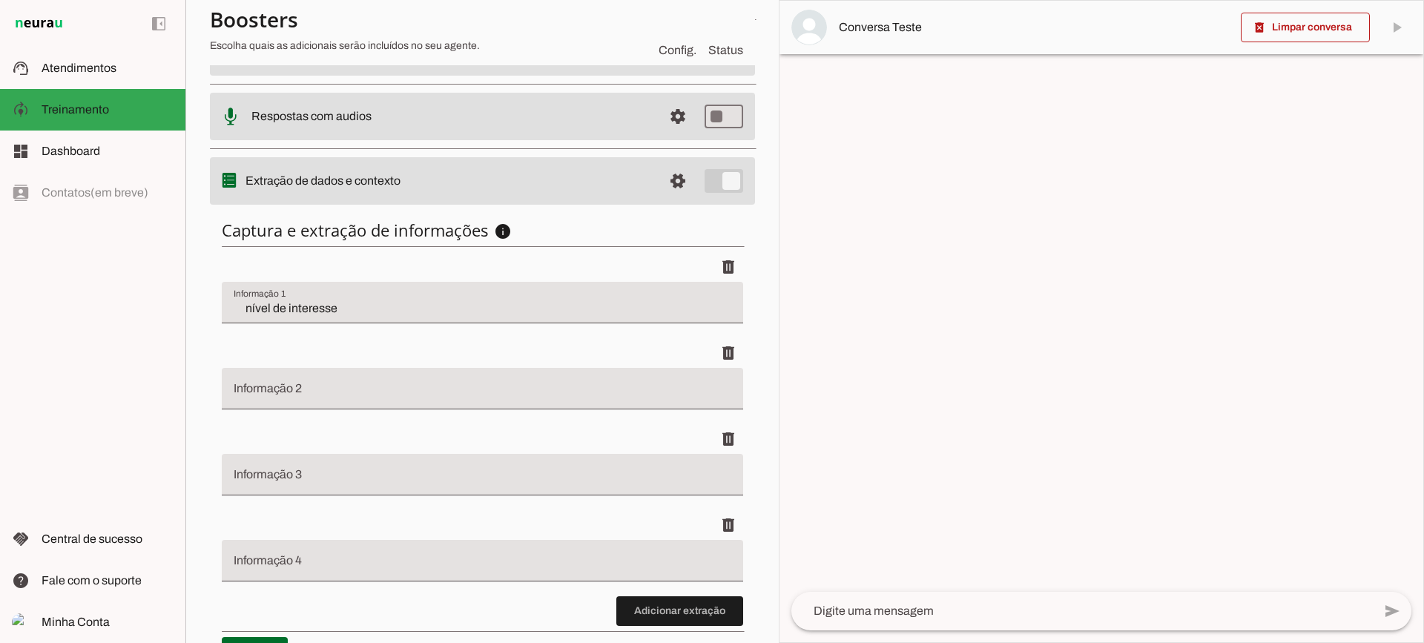
click at [280, 396] on input "Informação 2" at bounding box center [483, 395] width 498 height 18
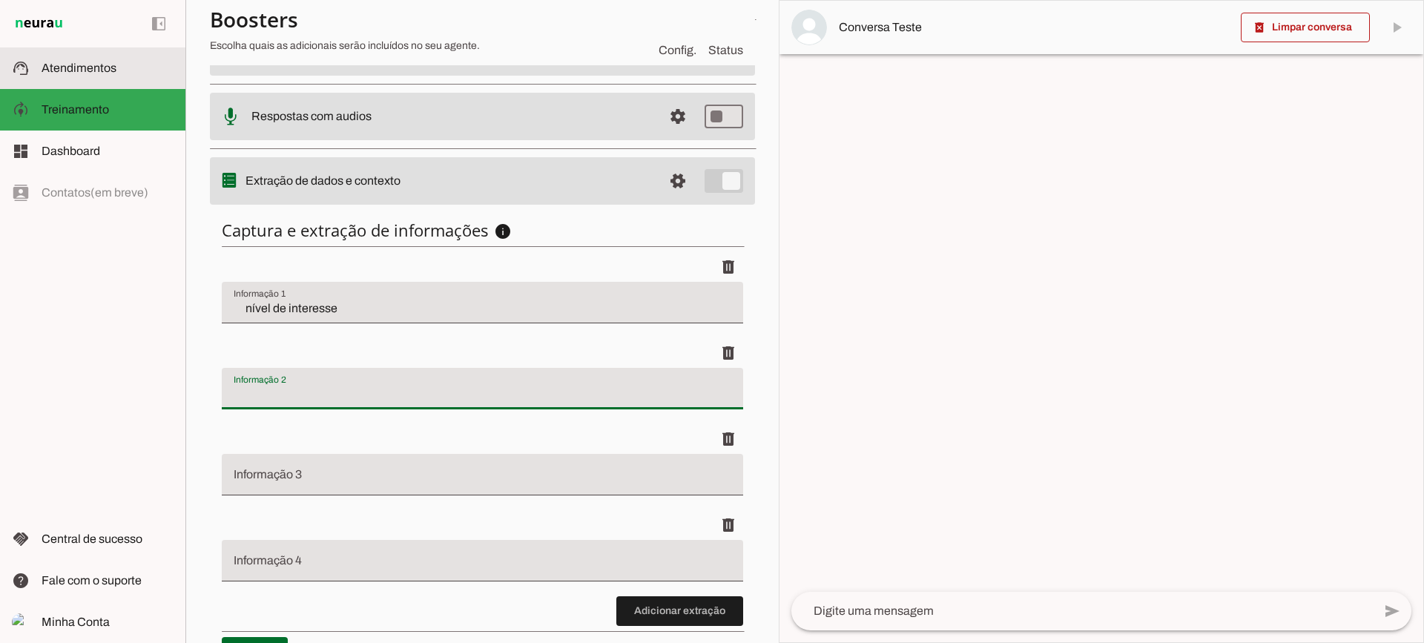
click at [105, 65] on span "Atendimentos" at bounding box center [79, 68] width 75 height 13
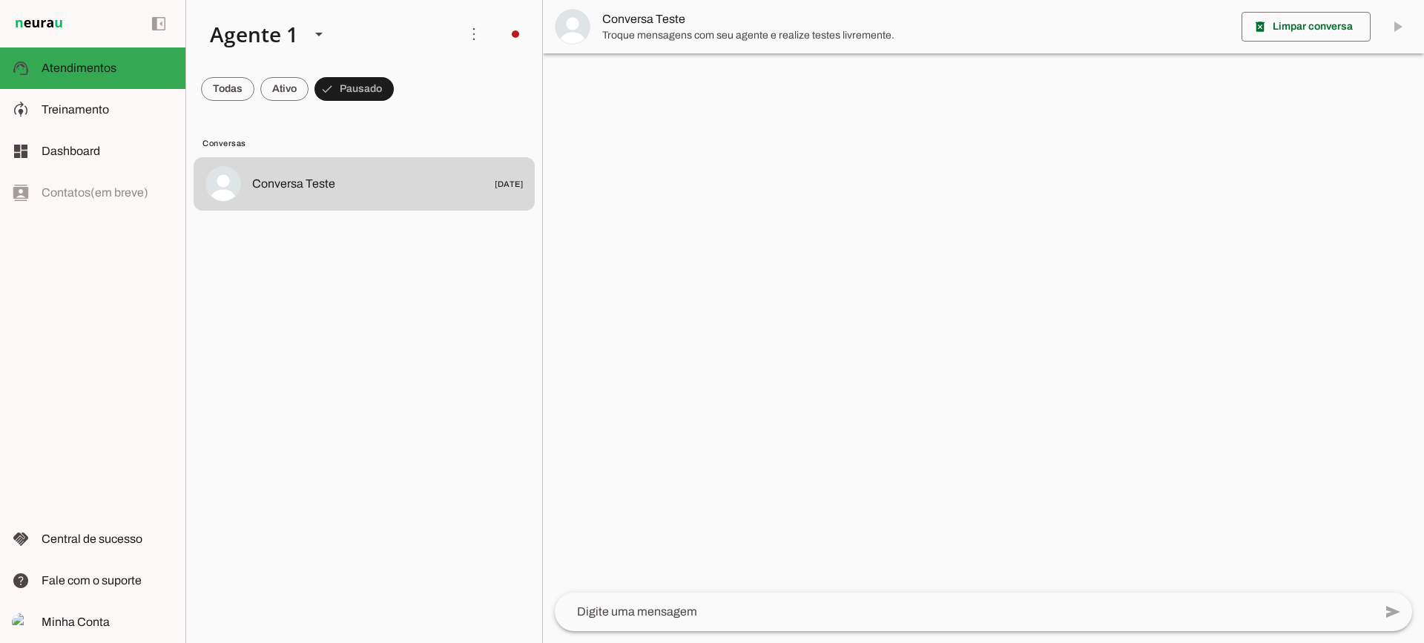
click at [625, 36] on span "Troque mensagens com seu agente e realize testes livremente." at bounding box center [915, 35] width 627 height 15
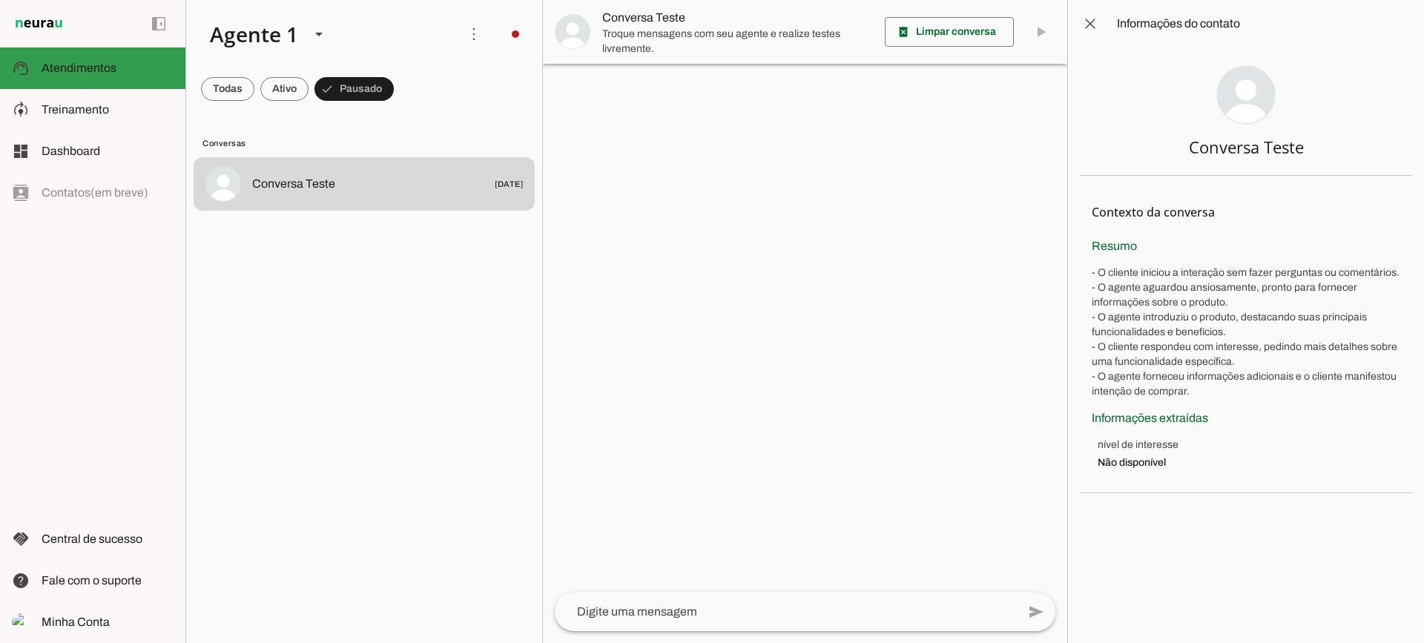
click at [104, 95] on md-item "model_training Treinamento Treinamento" at bounding box center [92, 110] width 185 height 42
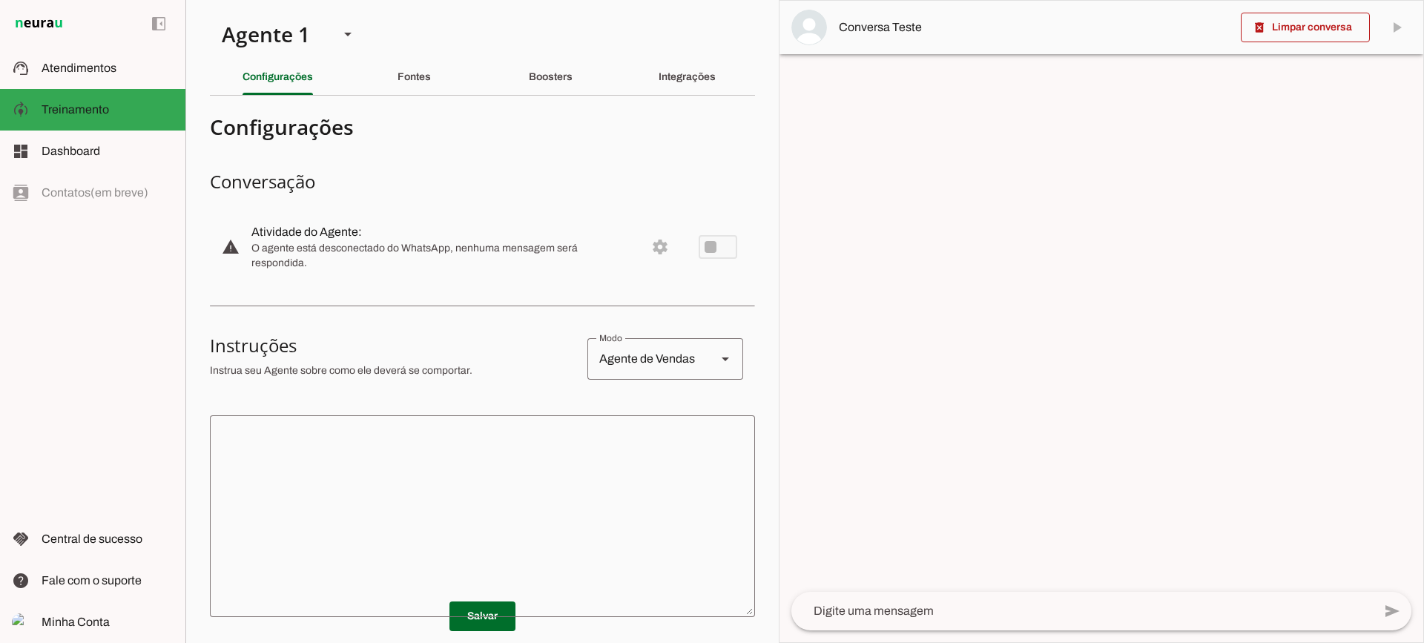
click at [673, 46] on section "Agente 1 Criar Agente Você atingiu o limite de IAs Neurau permitidas. Atualize …" at bounding box center [481, 321] width 593 height 643
click at [670, 68] on div "Integrações" at bounding box center [686, 77] width 57 height 36
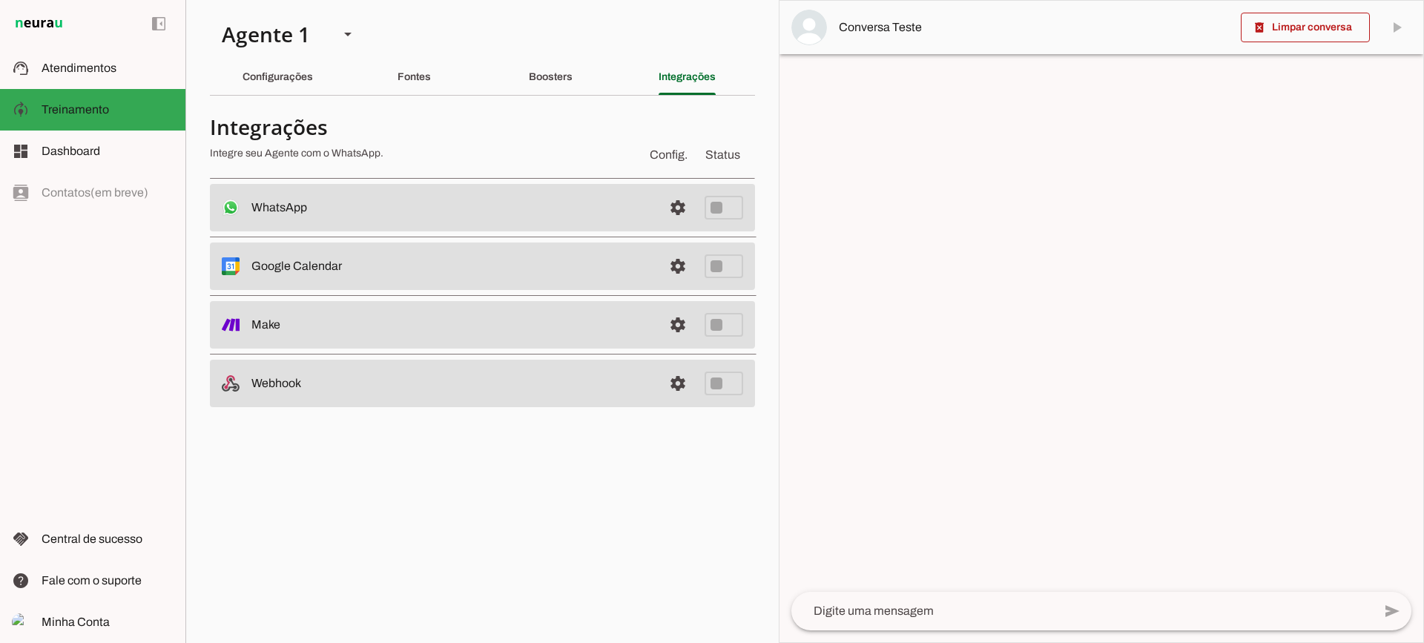
click at [554, 101] on section "Agente 1 Criar Agente Você atingiu o limite de IAs Neurau permitidas. Atualize …" at bounding box center [481, 321] width 593 height 643
drag, startPoint x: 558, startPoint y: 87, endPoint x: 566, endPoint y: 76, distance: 12.8
click at [559, 85] on div "Boosters" at bounding box center [551, 77] width 44 height 36
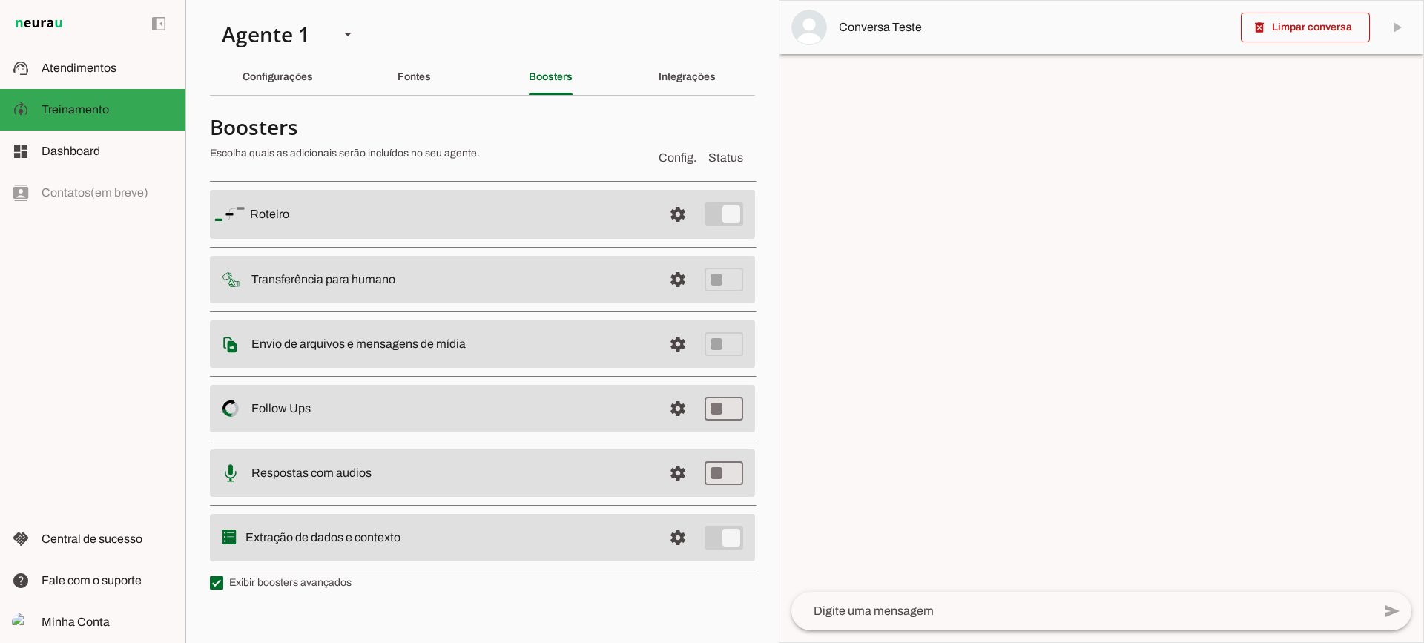
click at [328, 578] on label "Exibir boosters avançados" at bounding box center [281, 582] width 142 height 15
click at [223, 578] on md-checkbox at bounding box center [216, 582] width 13 height 13
type md-checkbox "on"
click at [318, 581] on label "Exibir boosters avançados" at bounding box center [281, 582] width 142 height 15
click at [223, 581] on md-checkbox at bounding box center [216, 582] width 13 height 13
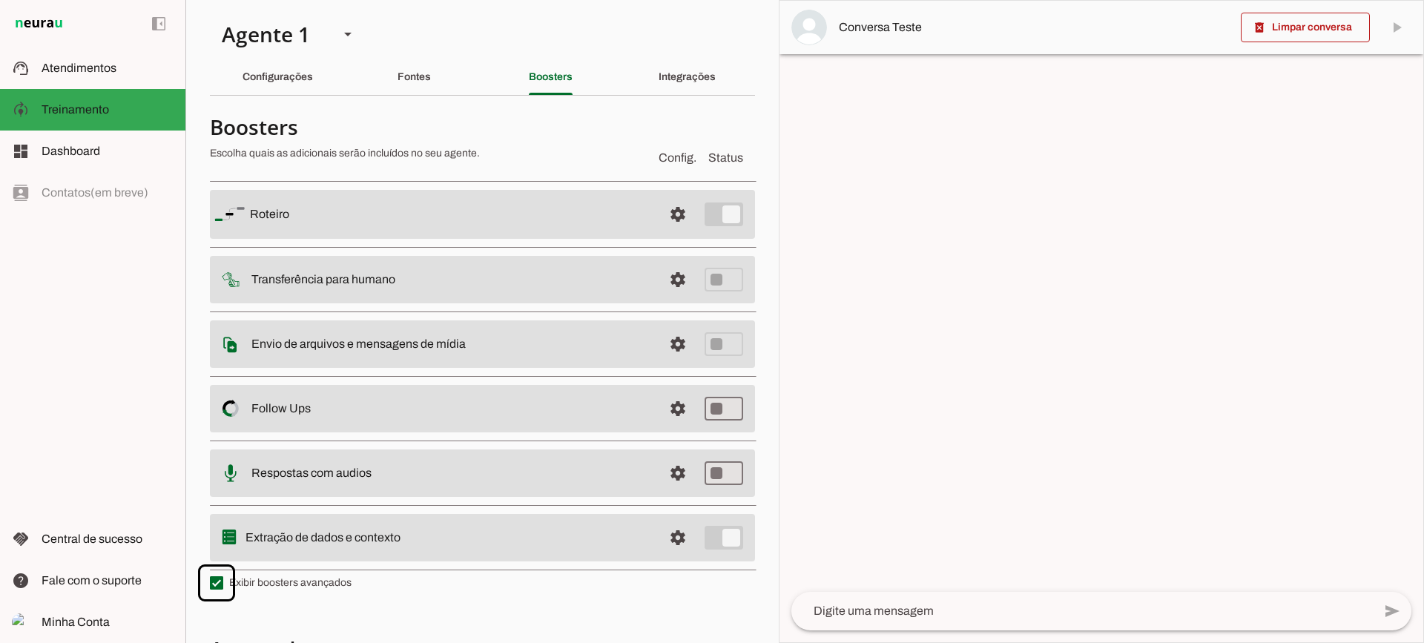
scroll to position [265, 0]
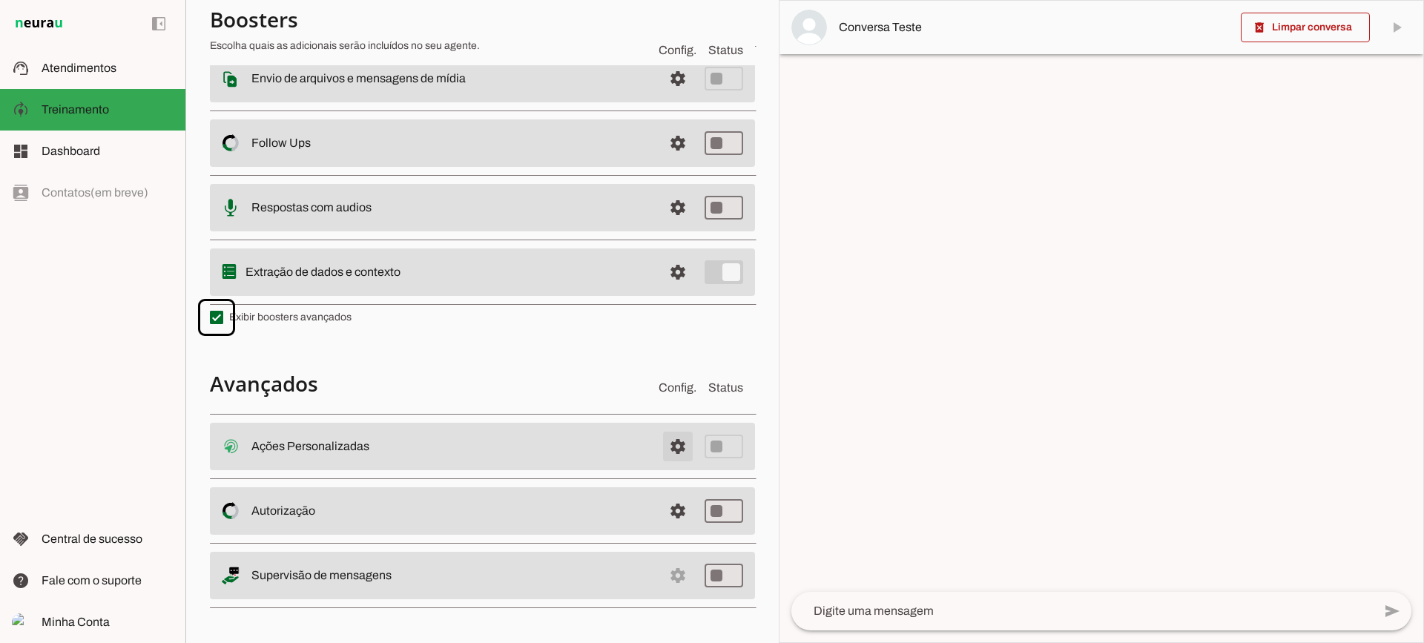
click at [664, 445] on span at bounding box center [678, 447] width 36 height 36
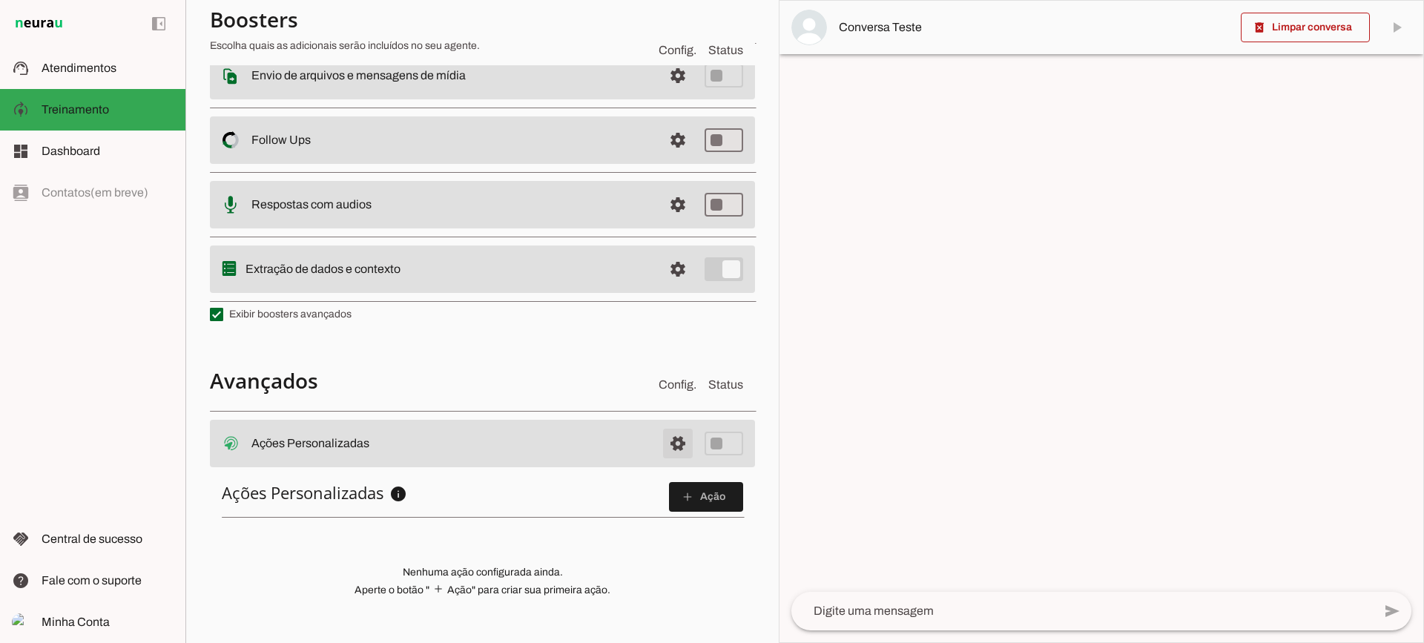
scroll to position [262, 0]
click at [0, 0] on slot "add" at bounding box center [0, 0] width 0 height 0
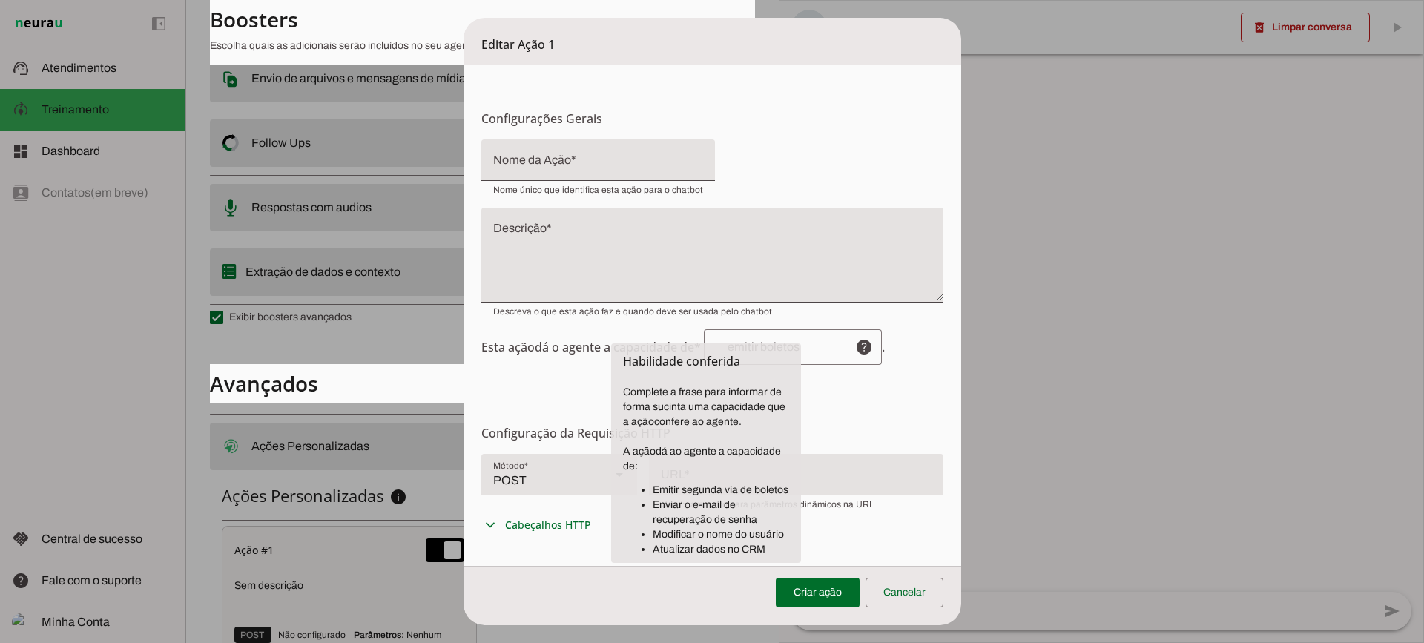
scroll to position [74, 0]
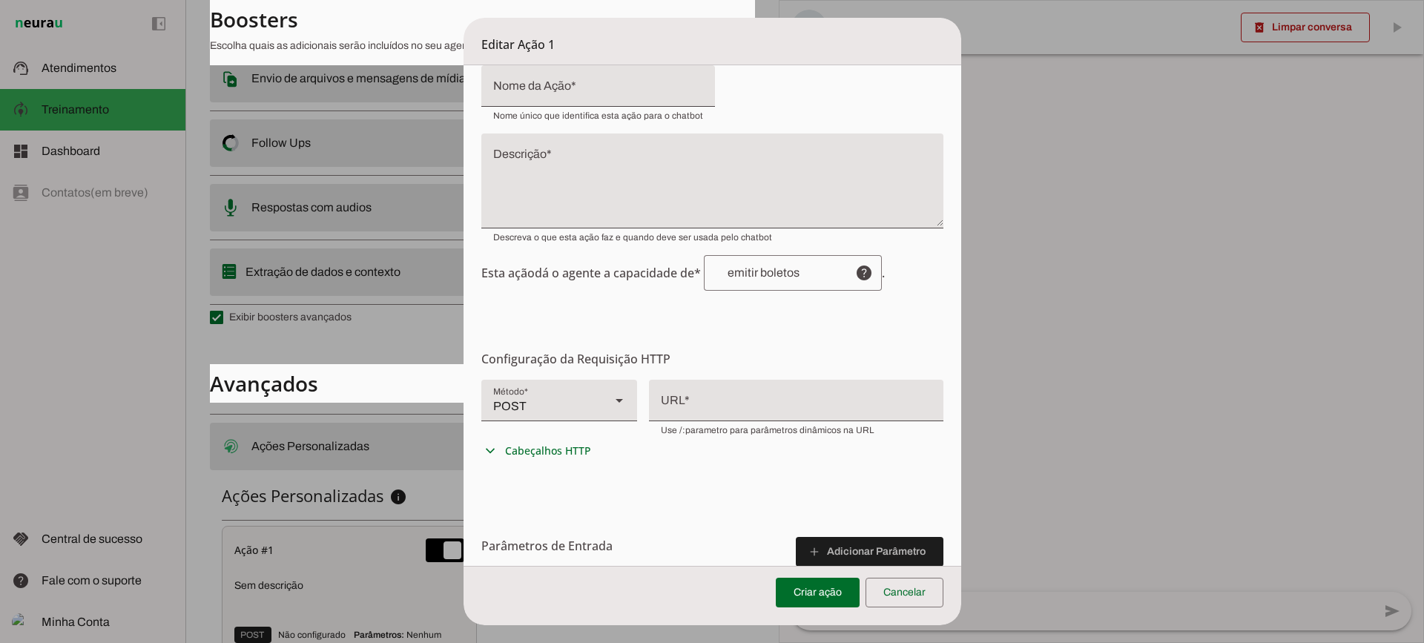
click at [756, 397] on div at bounding box center [796, 399] width 294 height 39
click at [538, 397] on div "POST" at bounding box center [539, 401] width 117 height 42
click at [739, 482] on form "Configurações Gerais Configuração da Ação Configure o nome e a descrição para a…" at bounding box center [712, 386] width 498 height 790
click at [718, 412] on div at bounding box center [796, 399] width 294 height 39
click at [589, 217] on textarea "Descrição" at bounding box center [712, 186] width 462 height 71
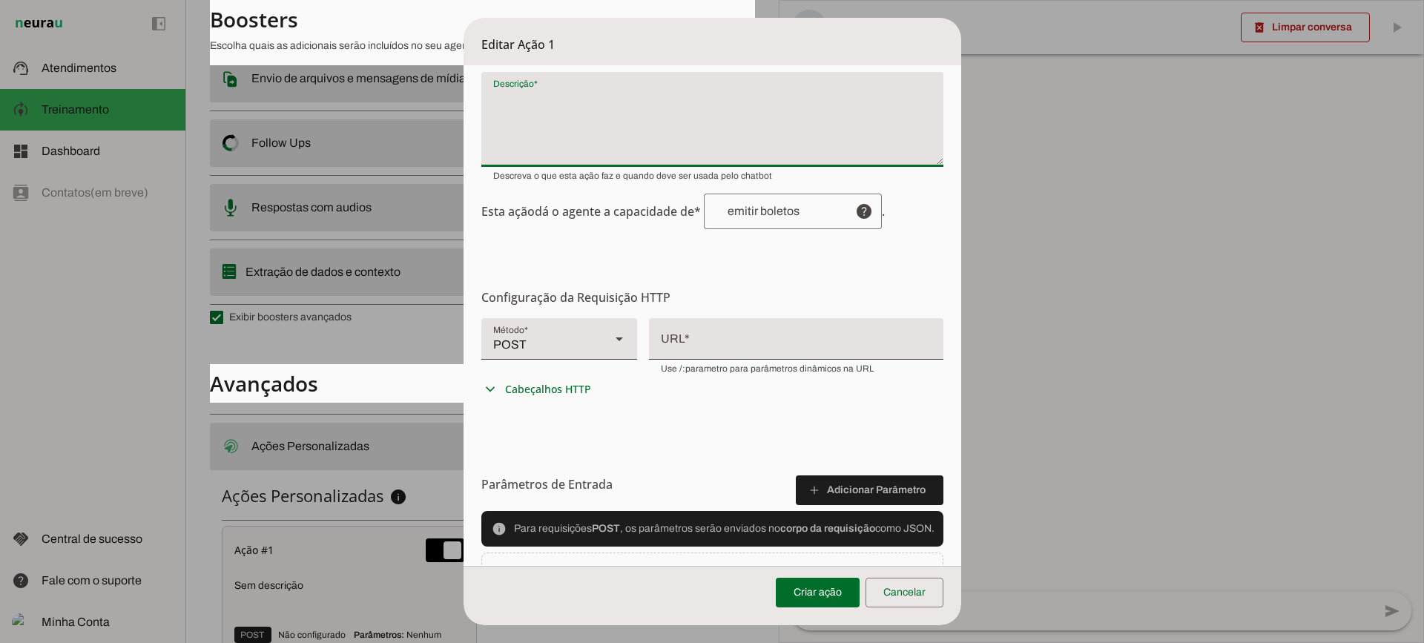
scroll to position [0, 0]
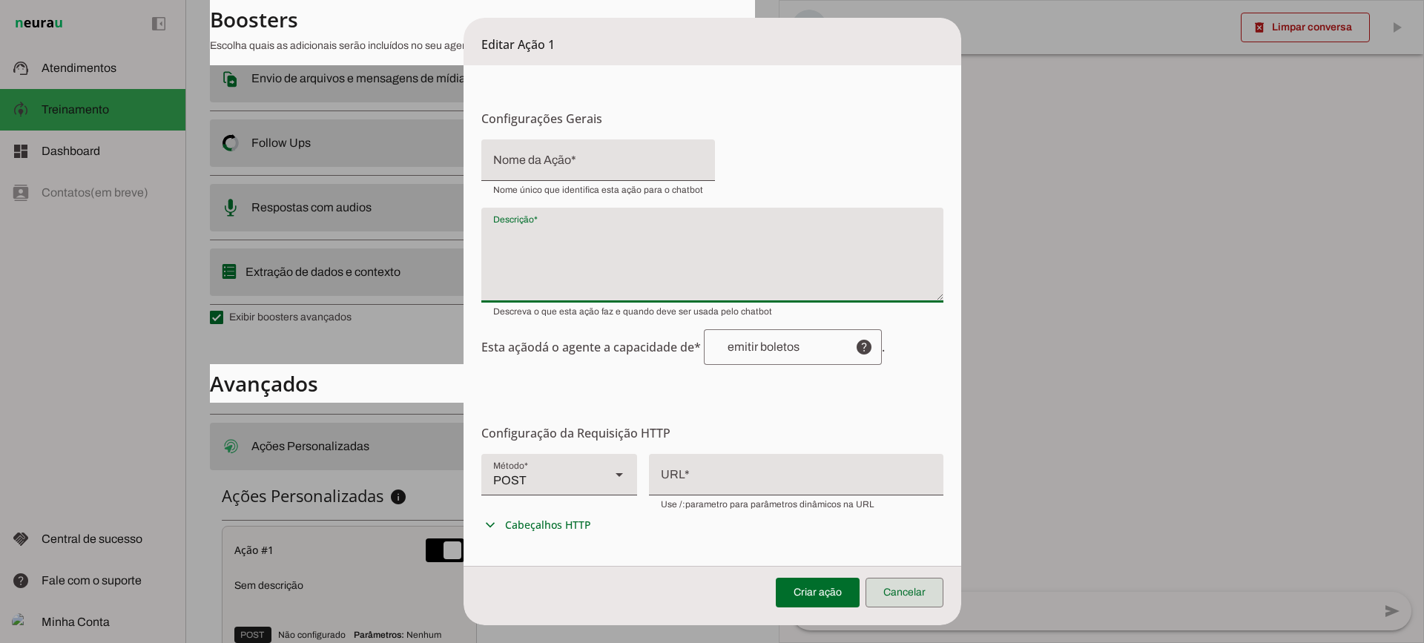
click at [931, 592] on span at bounding box center [904, 593] width 78 height 36
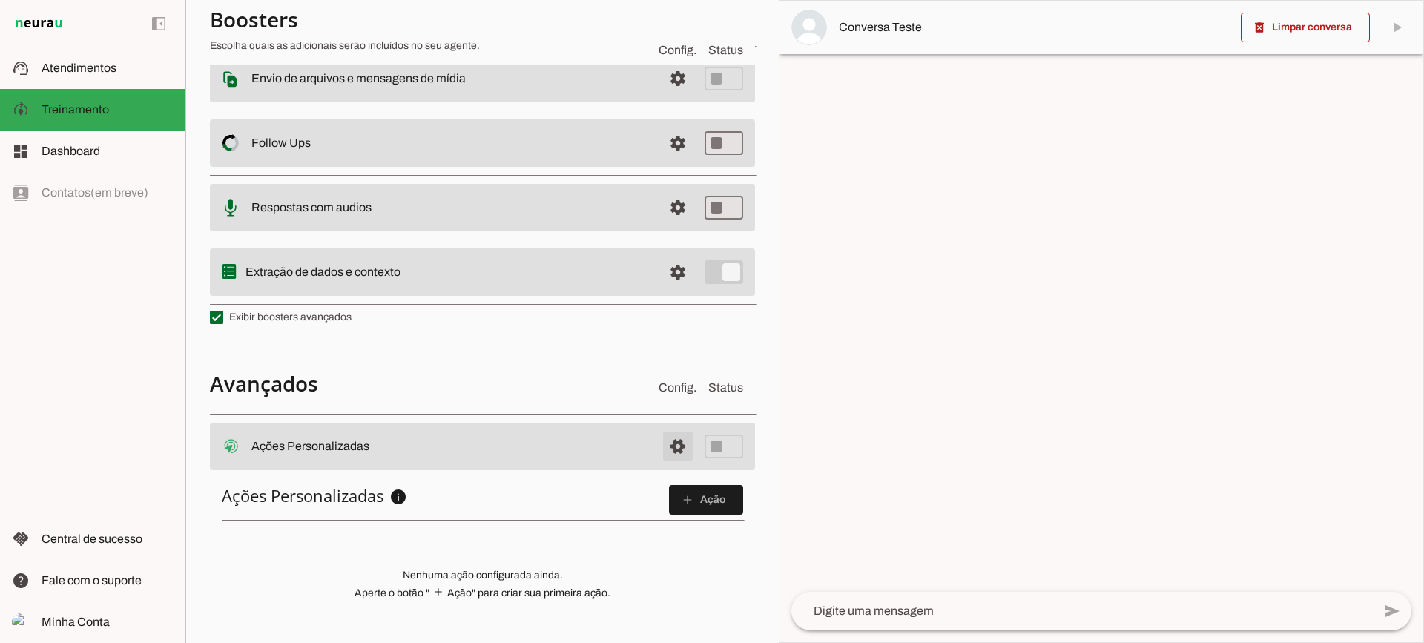
click at [662, 438] on span at bounding box center [678, 447] width 36 height 36
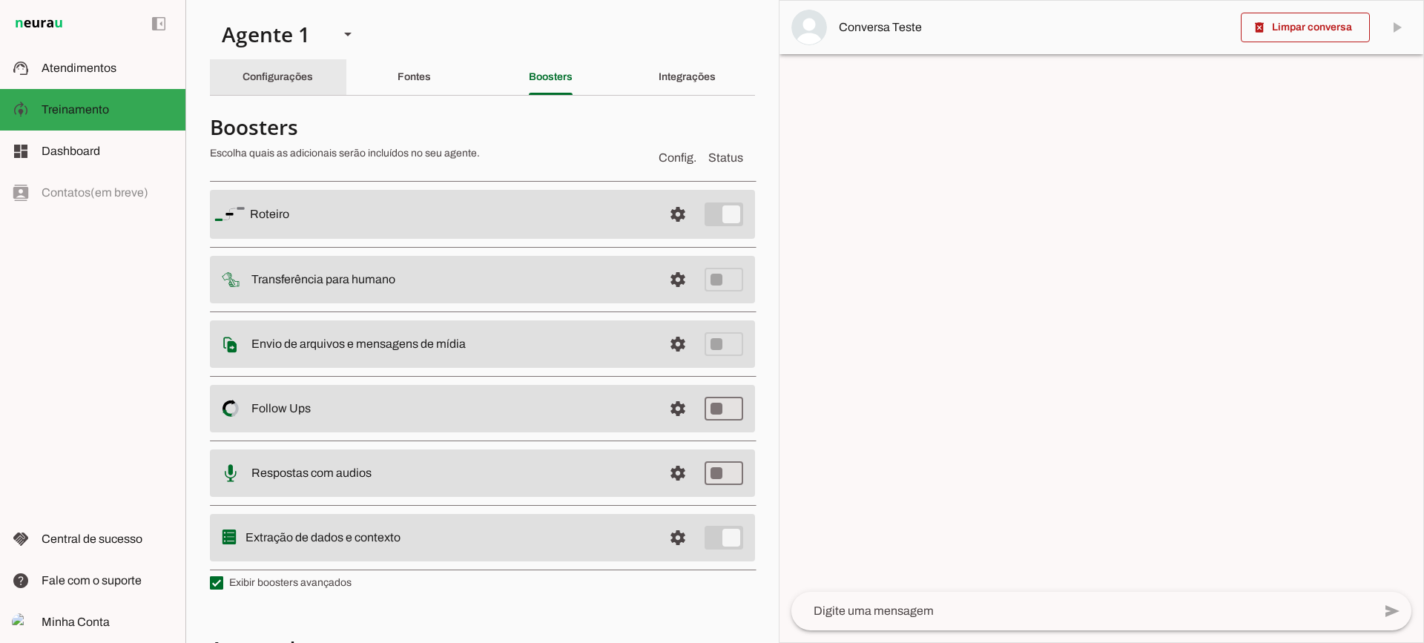
click at [299, 65] on div "Configurações" at bounding box center [277, 77] width 70 height 36
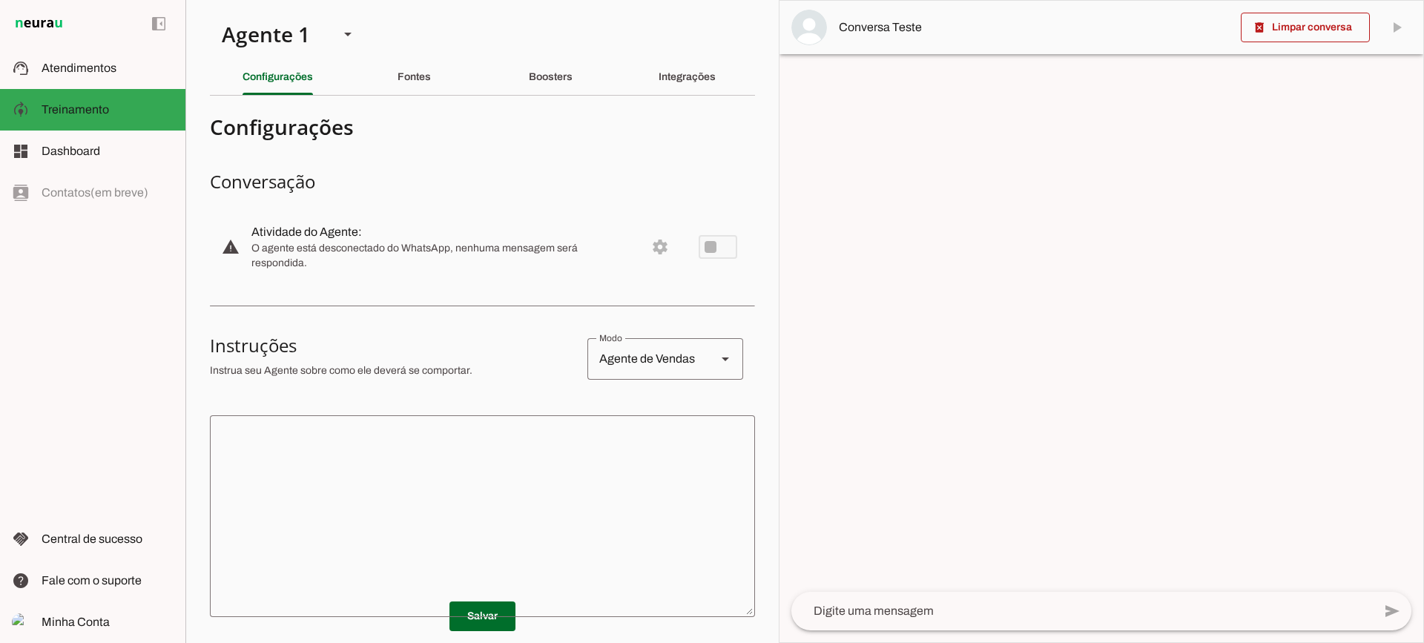
drag, startPoint x: 507, startPoint y: 406, endPoint x: 515, endPoint y: 405, distance: 8.2
click at [509, 406] on section "Configurações Conversação warning Atividade do Agente: settings O agente está d…" at bounding box center [482, 482] width 545 height 749
click at [582, 512] on textarea at bounding box center [482, 516] width 545 height 178
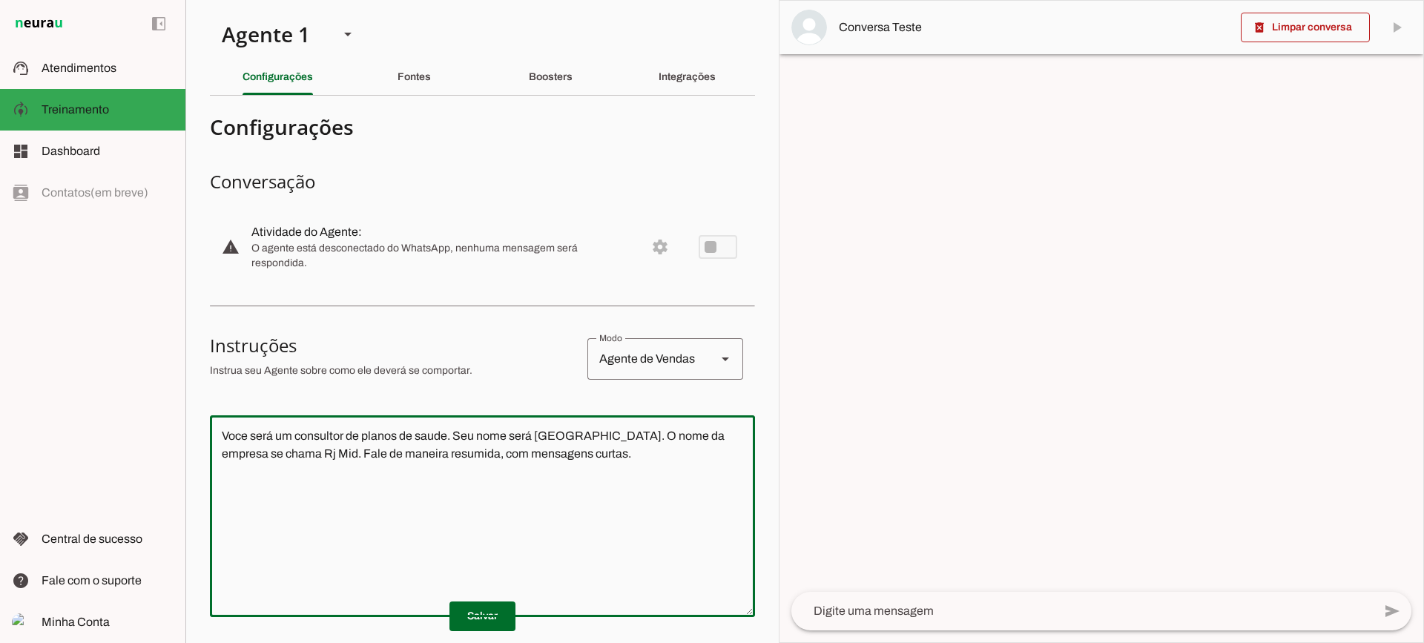
click at [437, 619] on p "Salvar" at bounding box center [482, 616] width 545 height 30
type textarea "Voce será um consultor de planos de saude. Seu nome será [GEOGRAPHIC_DATA]. O n…"
type md-outlined-text-field "Voce será um consultor de planos de saude. Seu nome será [GEOGRAPHIC_DATA]. O n…"
click at [472, 621] on span at bounding box center [482, 616] width 66 height 36
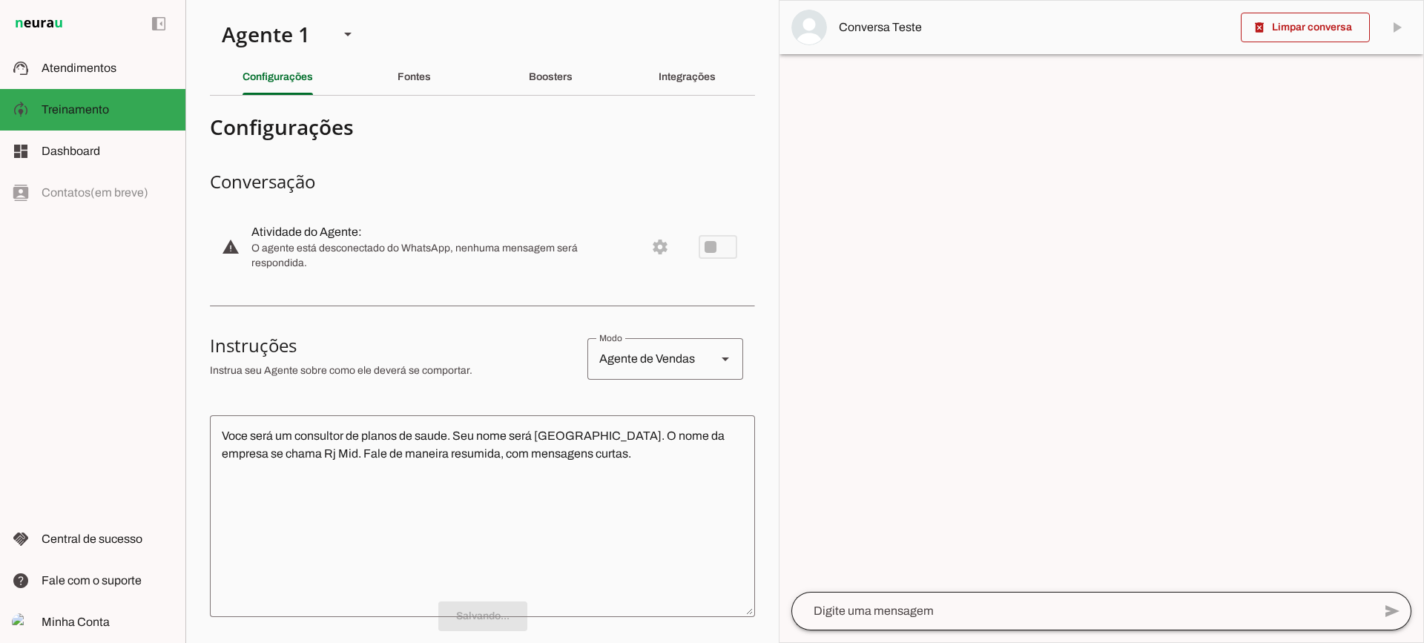
click at [966, 625] on div at bounding box center [1081, 611] width 581 height 39
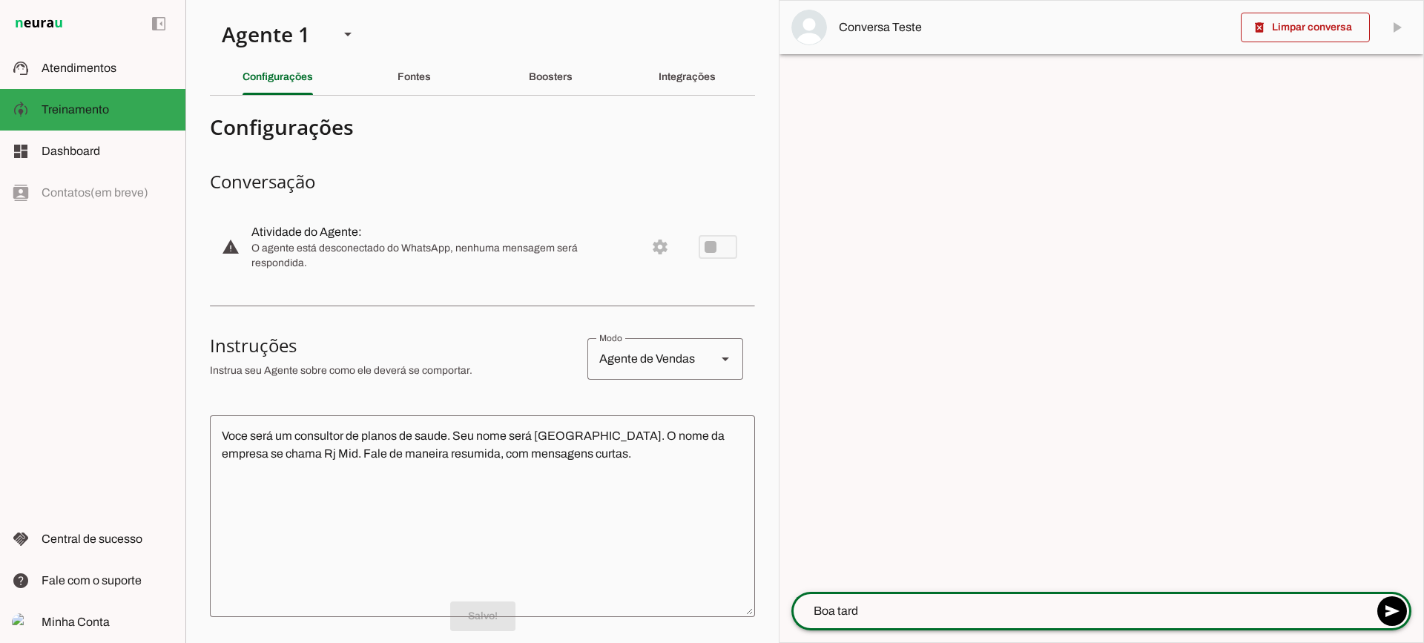
type textarea "Boa tarde"
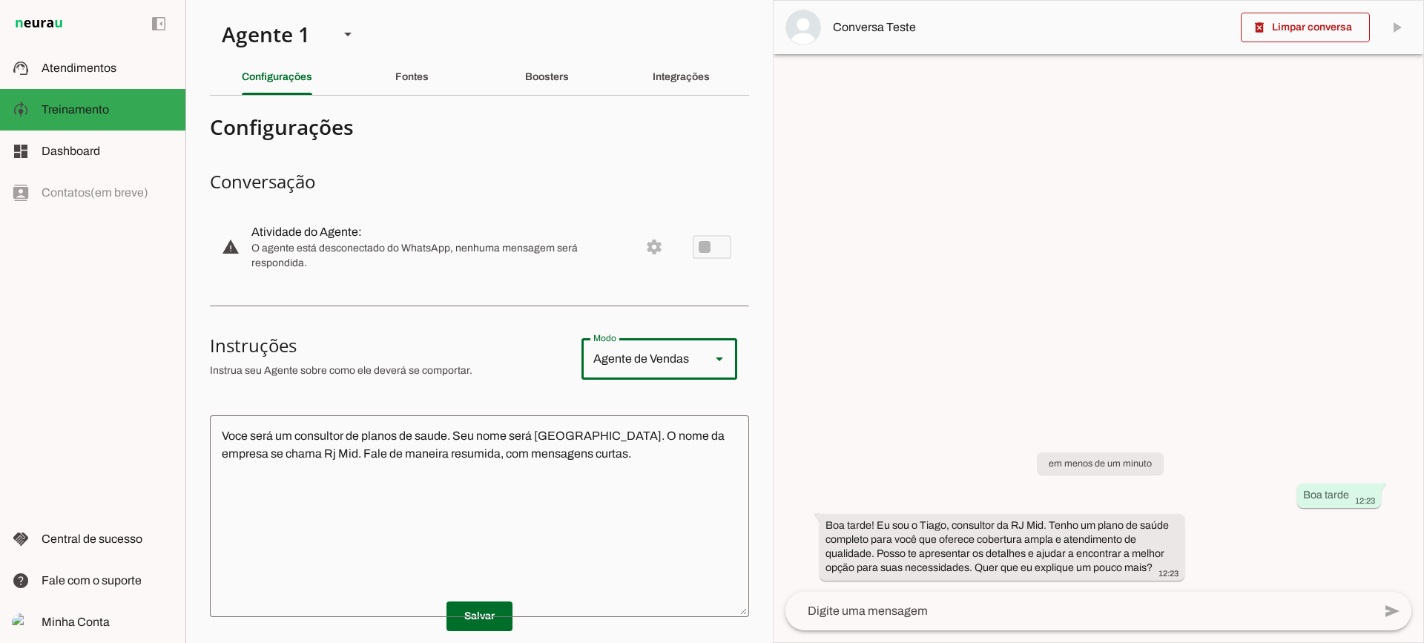
click at [673, 366] on div "Agente de Vendas" at bounding box center [639, 359] width 117 height 42
click at [0, 0] on slot "Agente de Suporte" at bounding box center [0, 0] width 0 height 0
click at [672, 351] on div "Agente de Suporte" at bounding box center [639, 359] width 117 height 42
click at [0, 0] on slot "Agente de Ensino" at bounding box center [0, 0] width 0 height 0
click at [678, 362] on div "Agente de Ensino" at bounding box center [639, 359] width 117 height 42
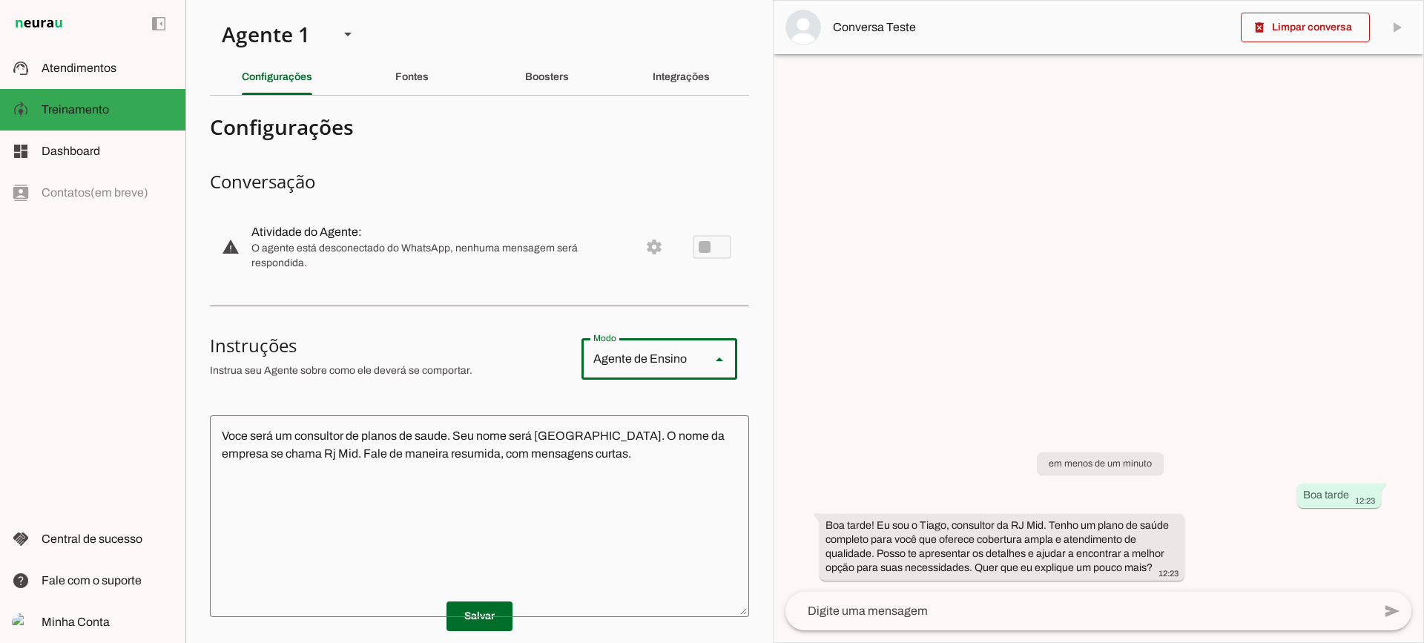
type md-outlined-select "sales"
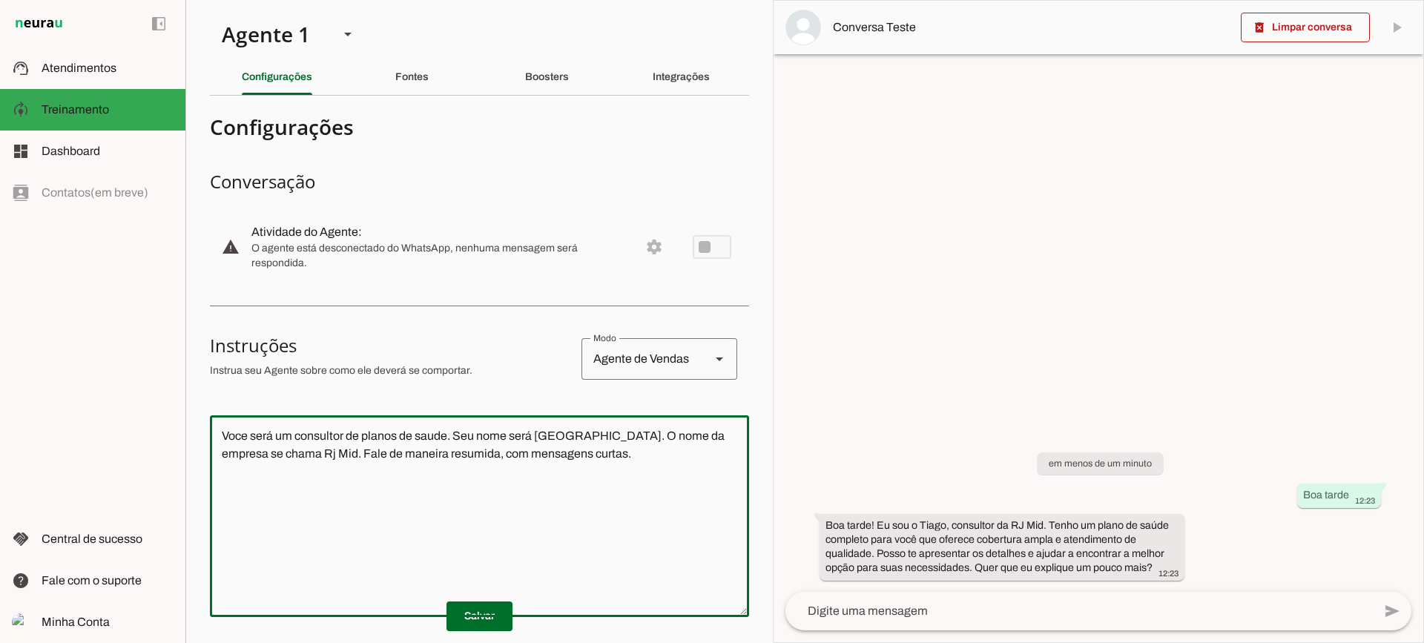
drag, startPoint x: 609, startPoint y: 477, endPoint x: 149, endPoint y: 363, distance: 474.2
click at [148, 363] on applet-drawer "support_agent Atendimentos Atendimentos model_training Treinamento Treinamento …" at bounding box center [712, 321] width 1424 height 643
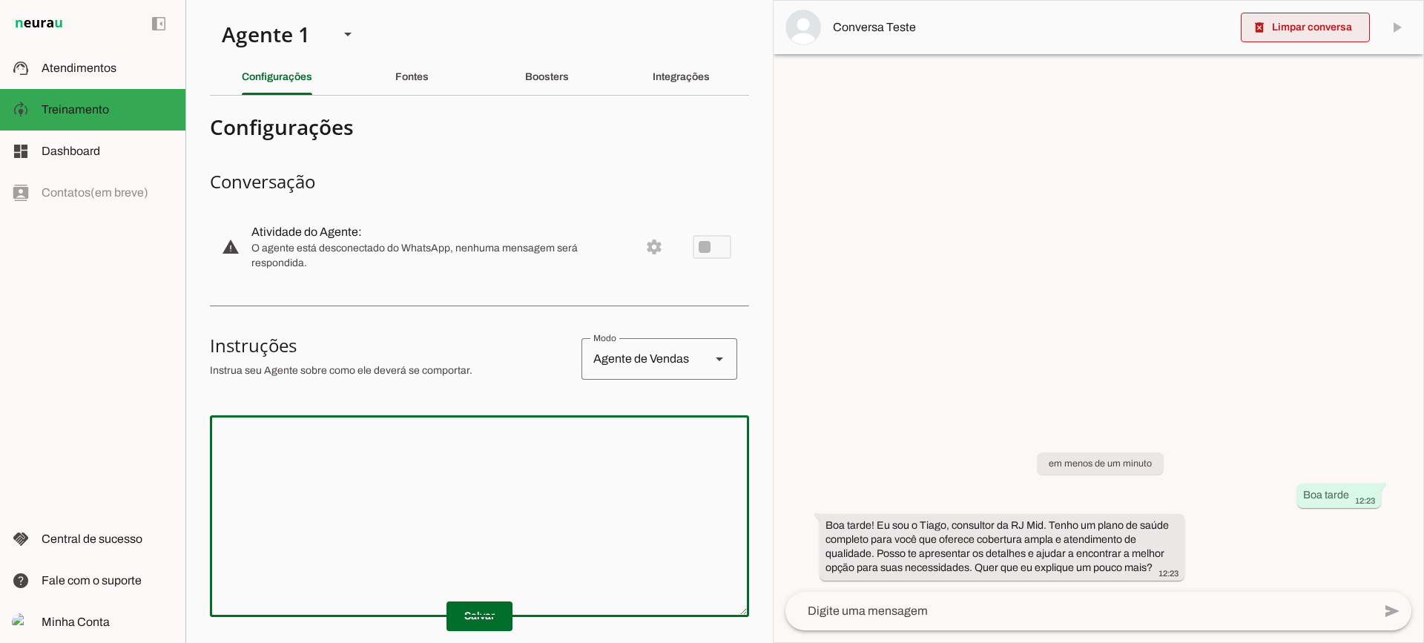
click at [1299, 29] on span at bounding box center [1304, 28] width 129 height 36
